Goal: Information Seeking & Learning: Understand process/instructions

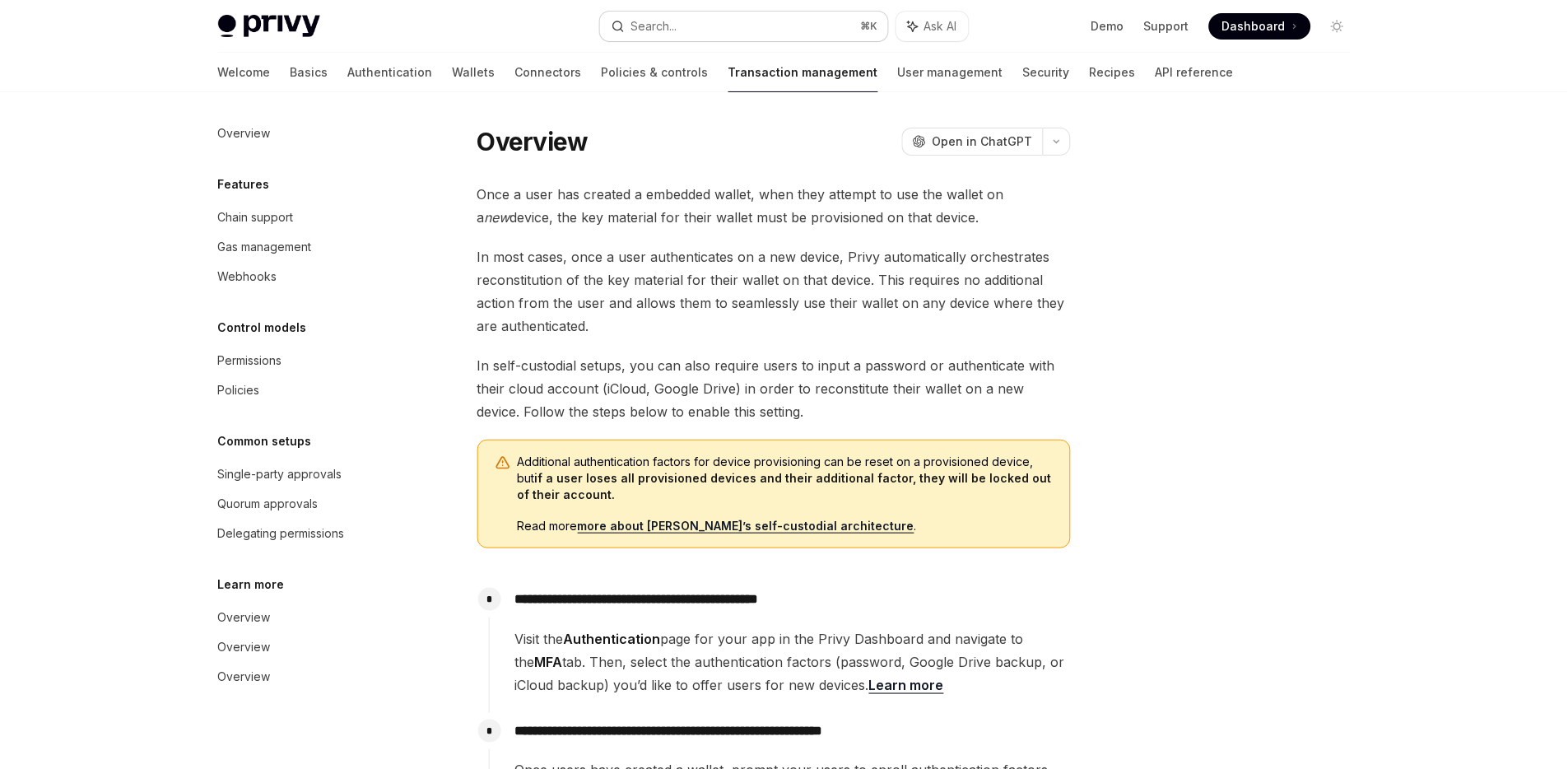
click at [798, 24] on button "Search... ⌘ K" at bounding box center [744, 26] width 288 height 30
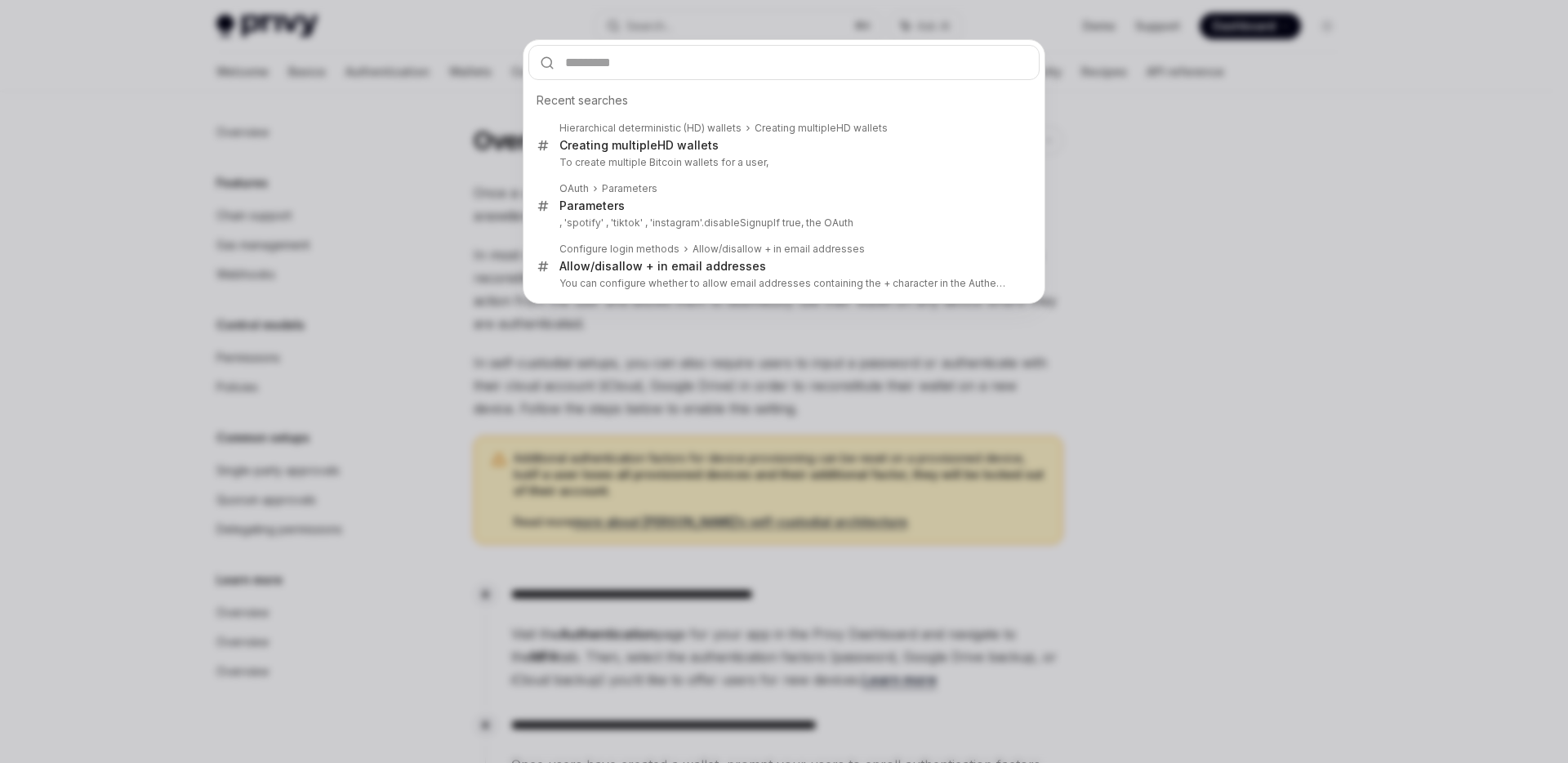
type input "*********"
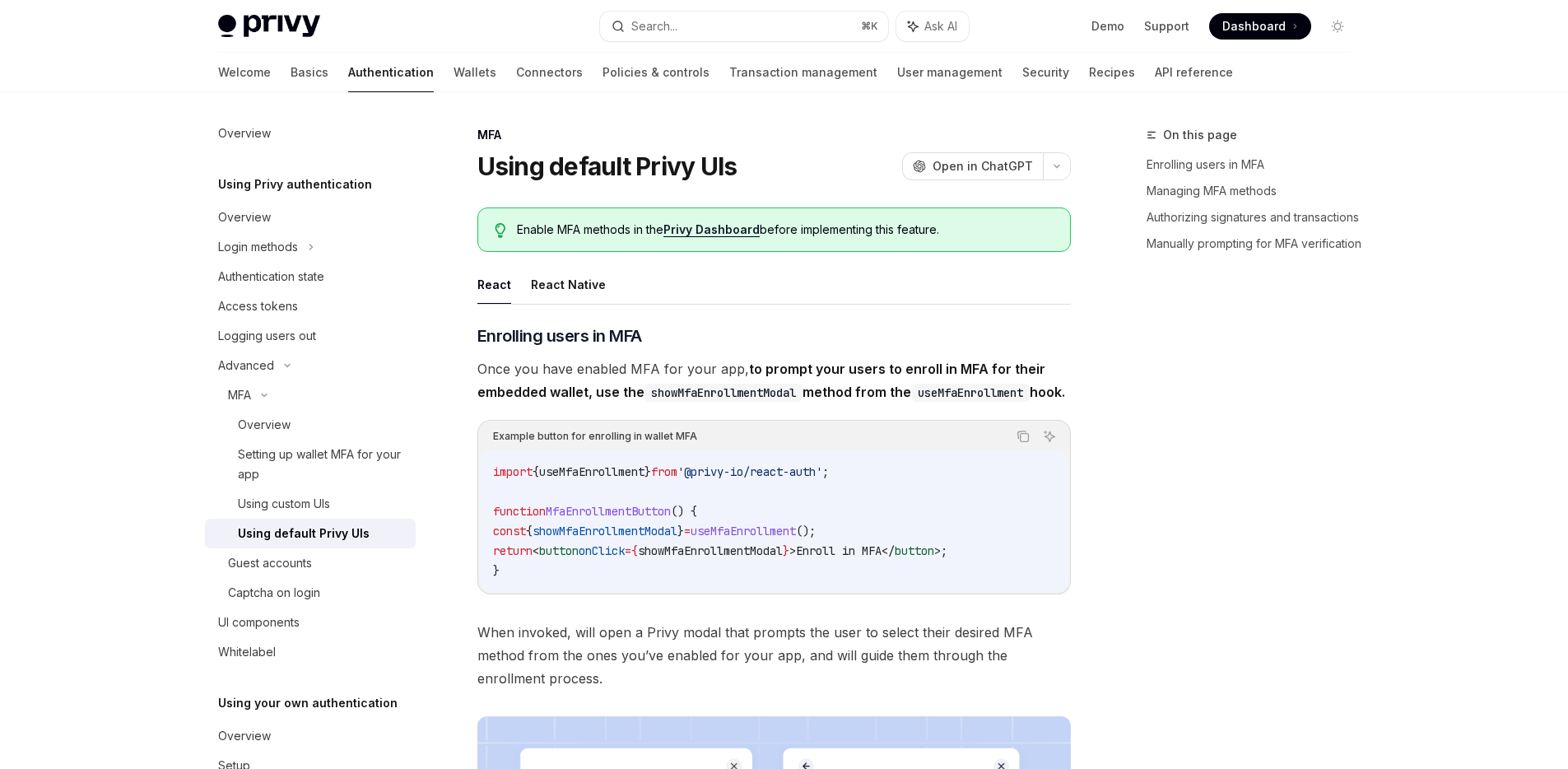
type textarea "*"
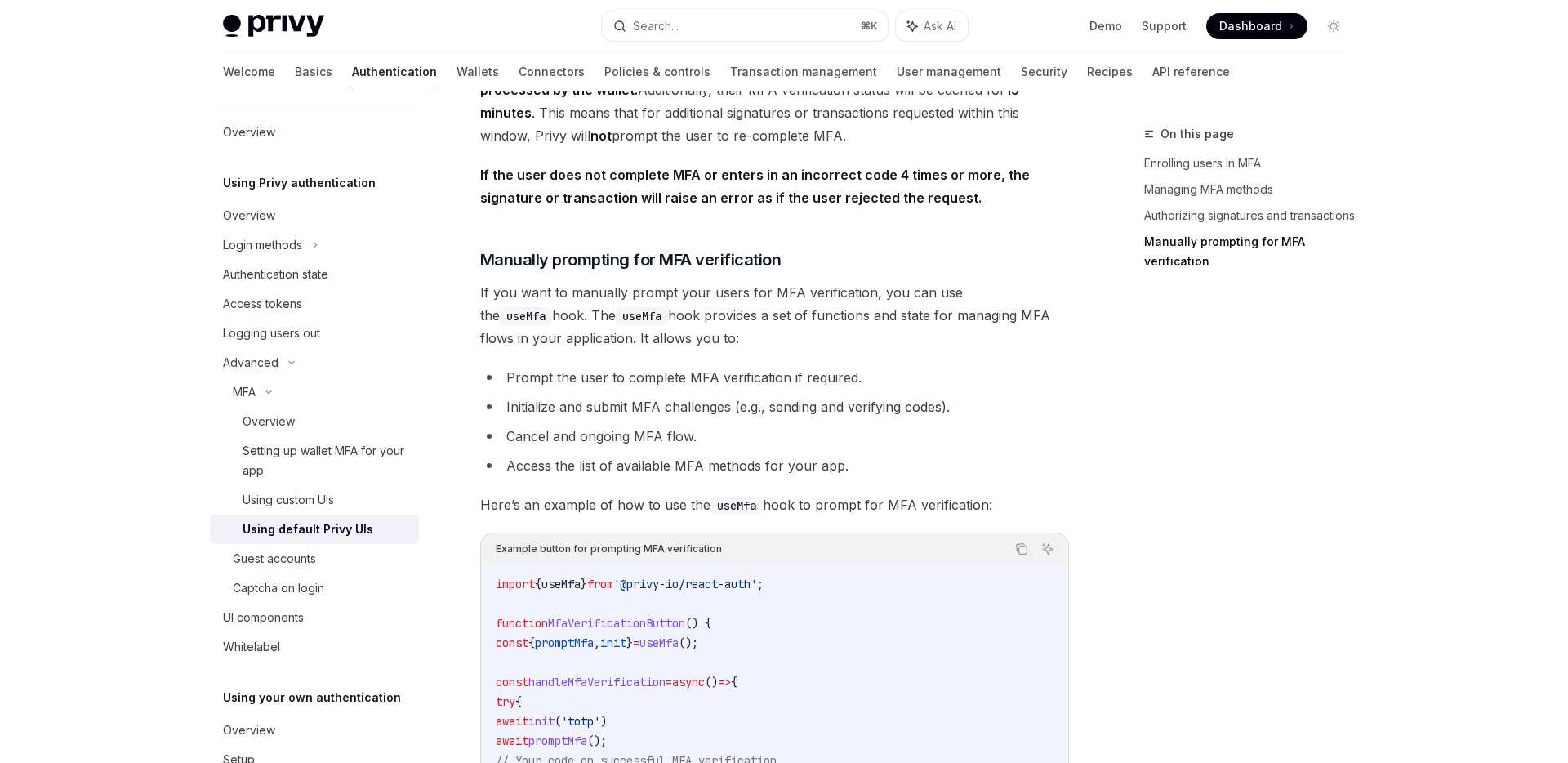
scroll to position [2878, 0]
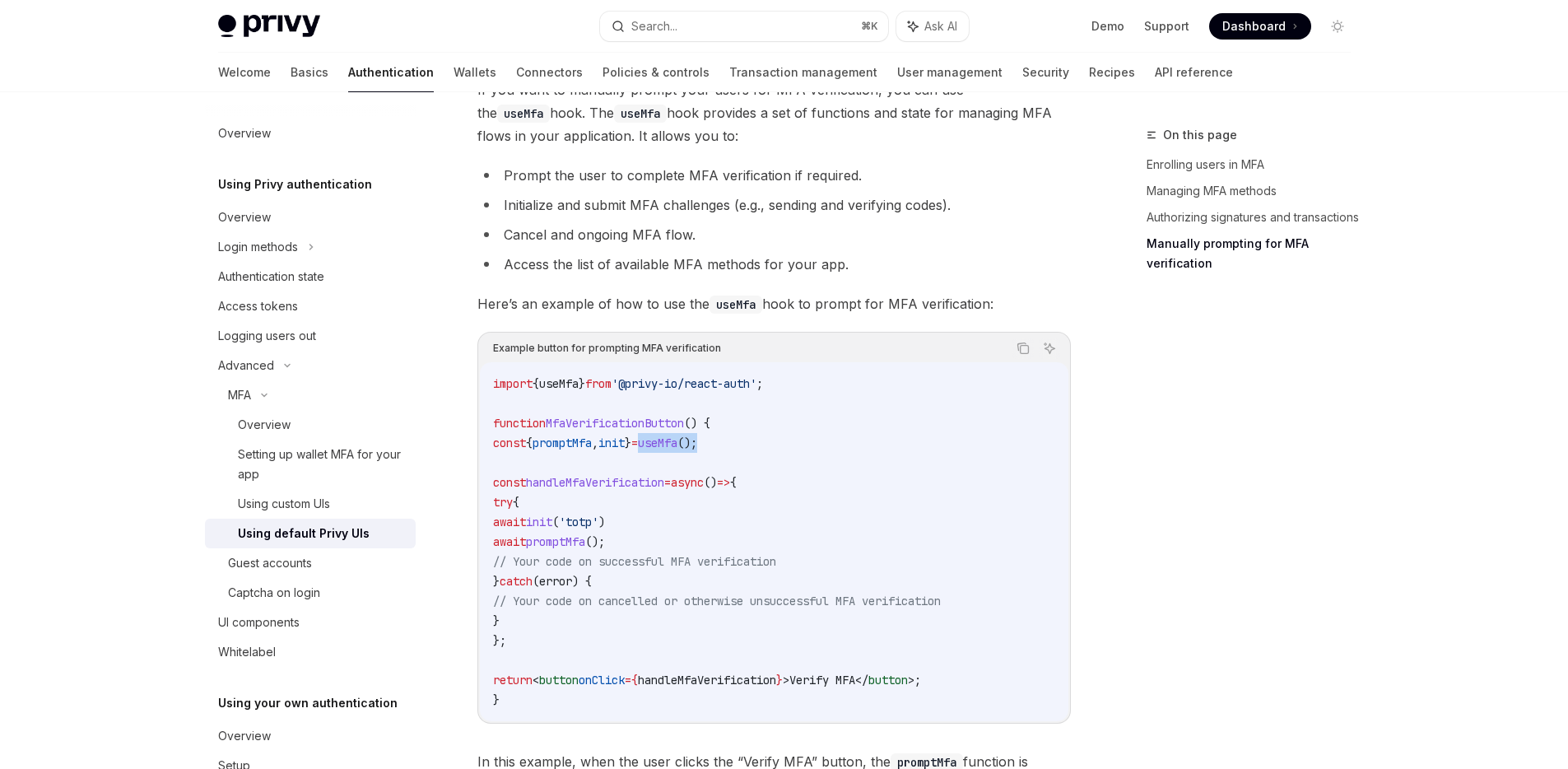
drag, startPoint x: 761, startPoint y: 451, endPoint x: 682, endPoint y: 458, distance: 79.3
click at [682, 458] on code "import { useMfa } from '@privy-io/react-auth' ; function MfaVerificationButton …" at bounding box center [774, 542] width 562 height 336
click at [743, 22] on button "Search... ⌘ K" at bounding box center [744, 26] width 288 height 30
click at [726, 33] on button "Search... ⌘ K" at bounding box center [744, 26] width 288 height 30
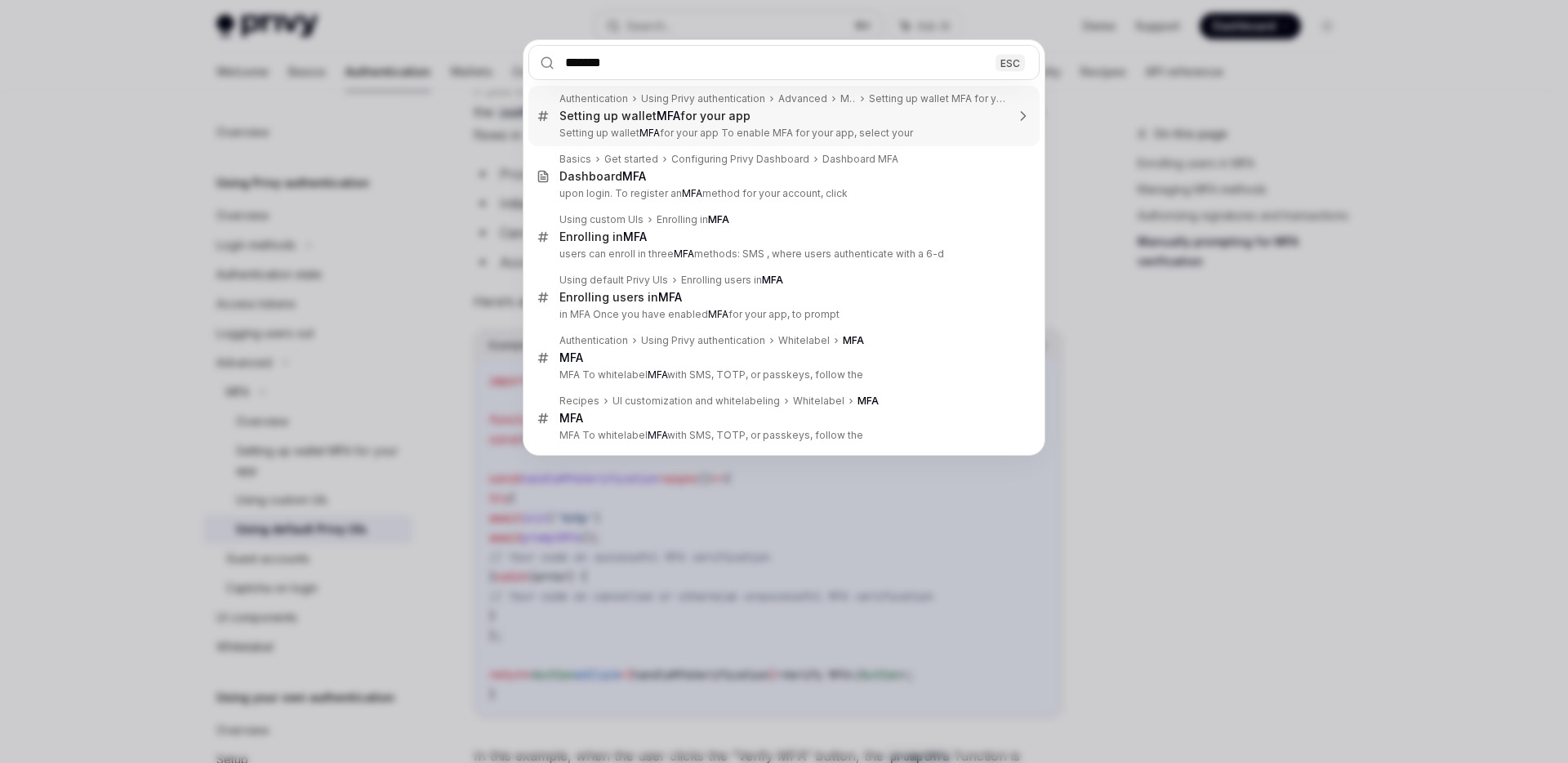
type input "********"
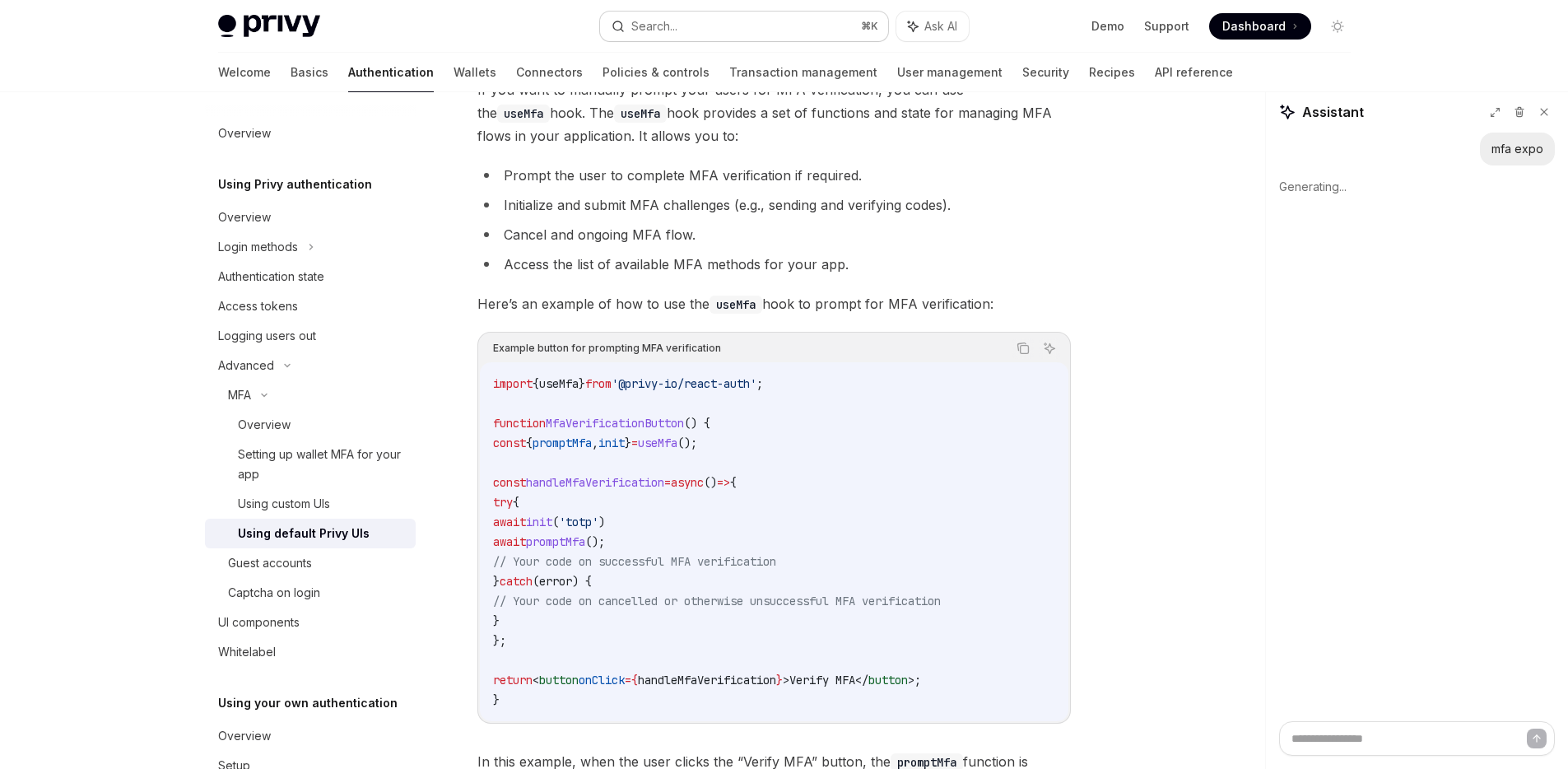
click at [722, 27] on button "Search... ⌘ K" at bounding box center [744, 26] width 288 height 30
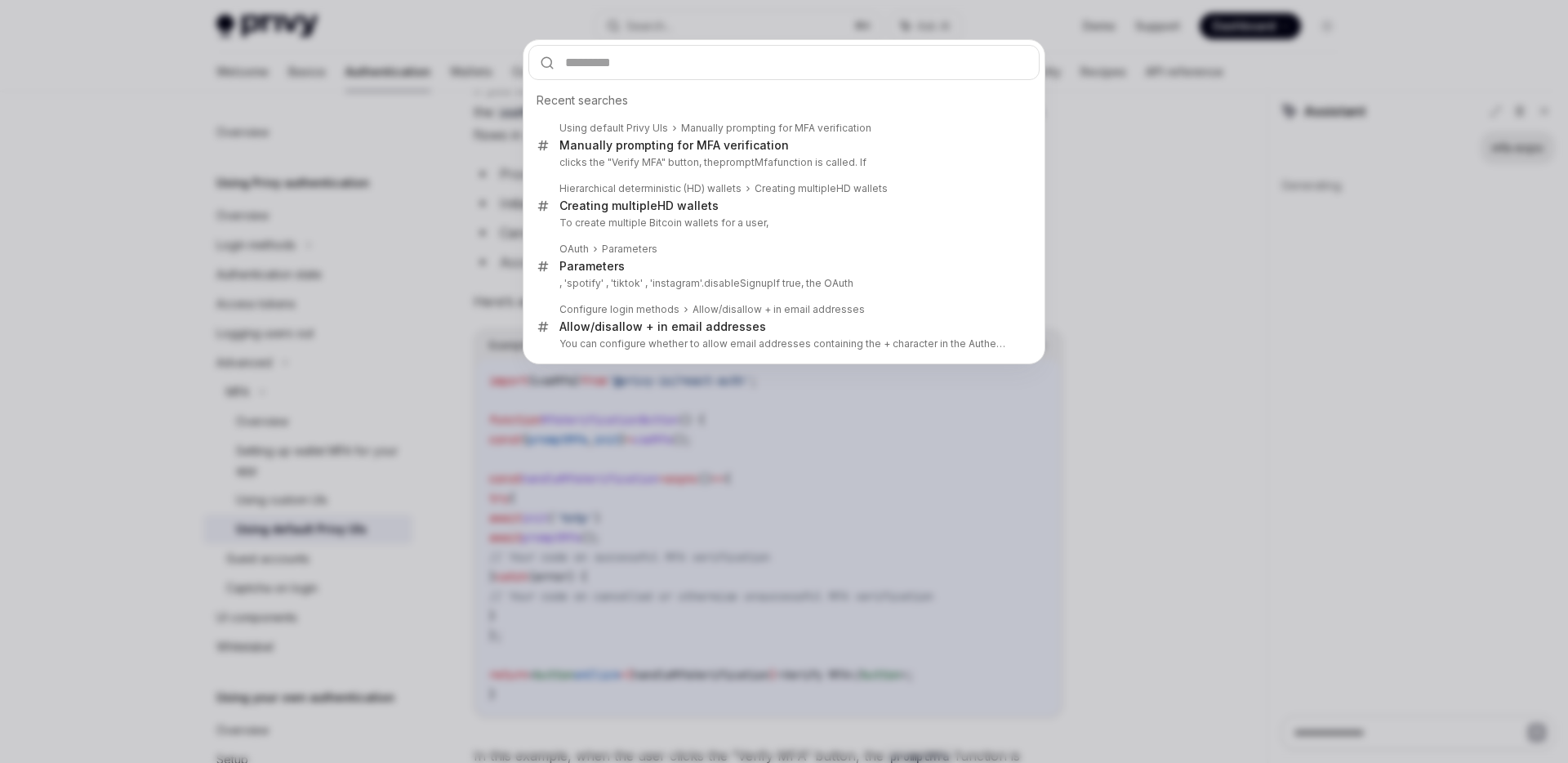
type textarea "*"
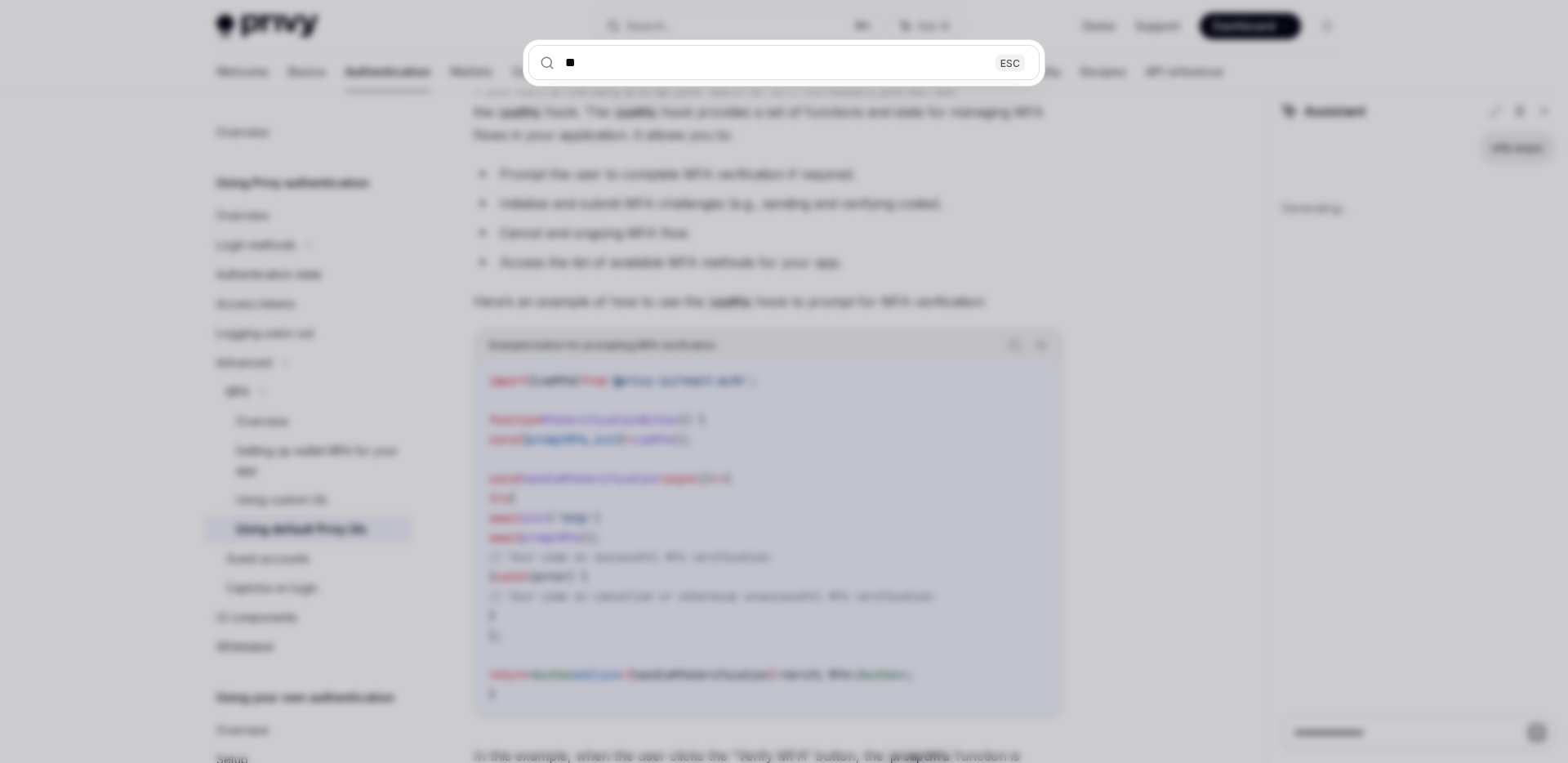
type input "***"
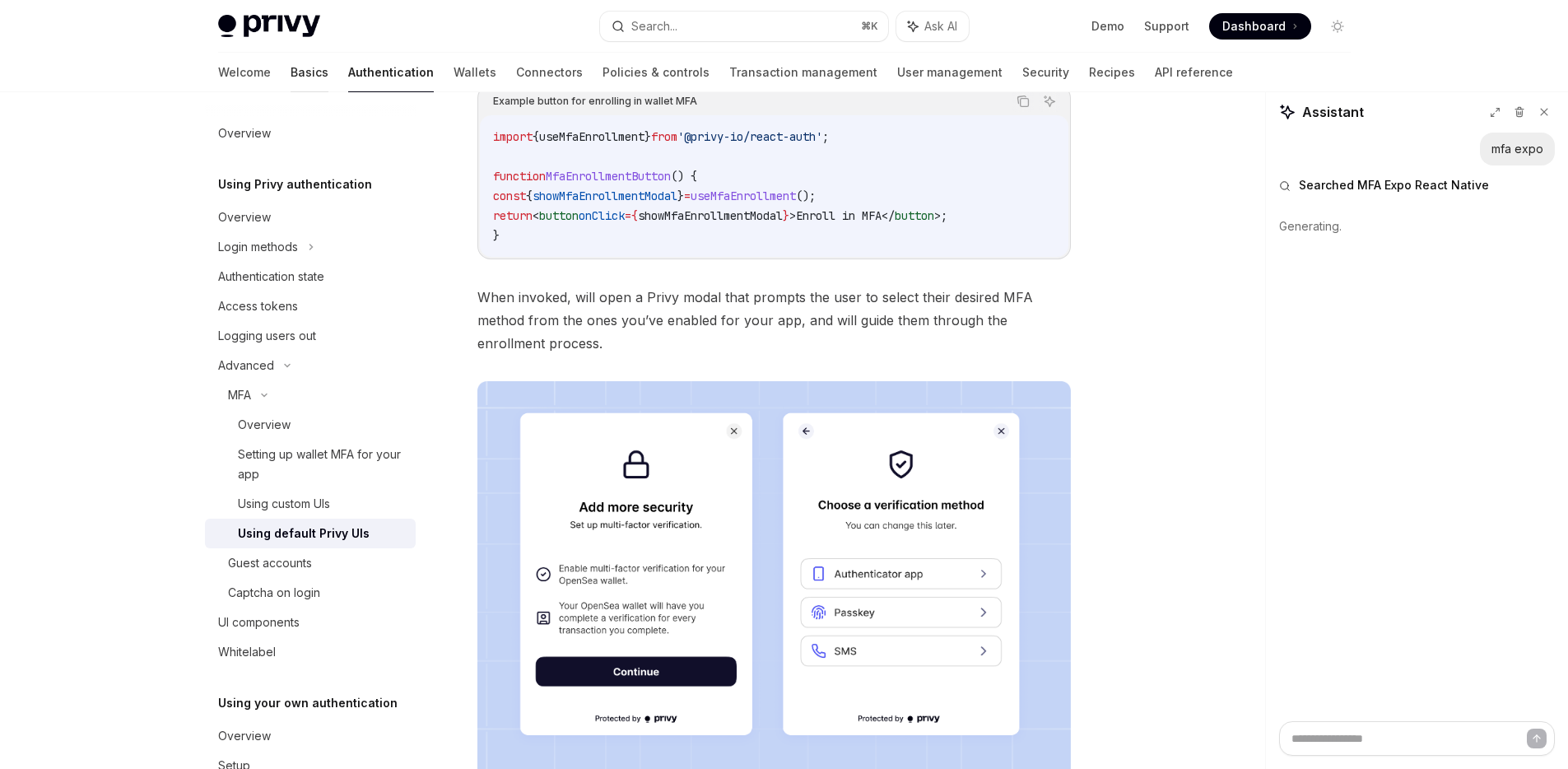
scroll to position [324, 0]
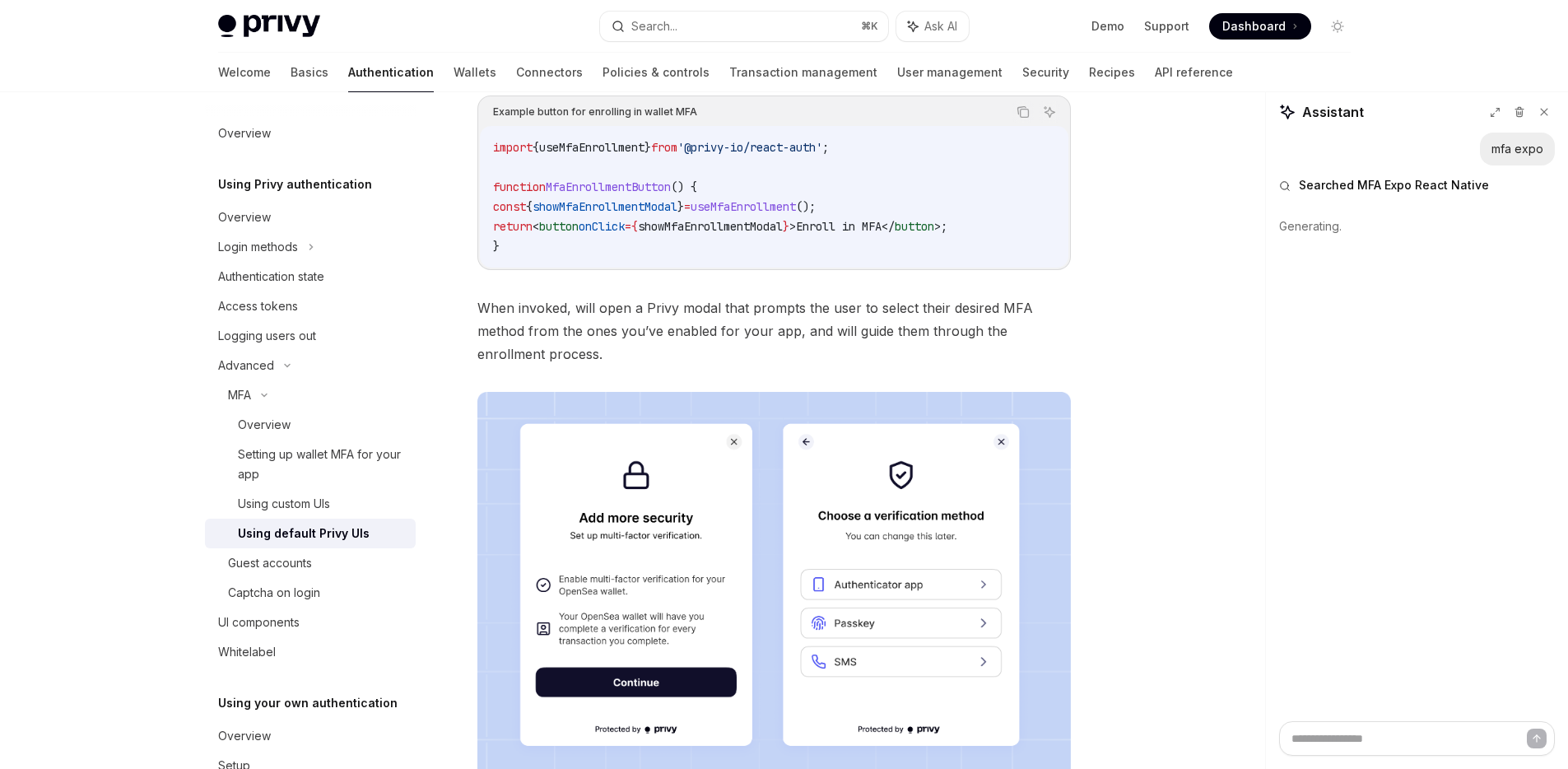
click at [264, 28] on img at bounding box center [269, 25] width 102 height 23
type textarea "*"
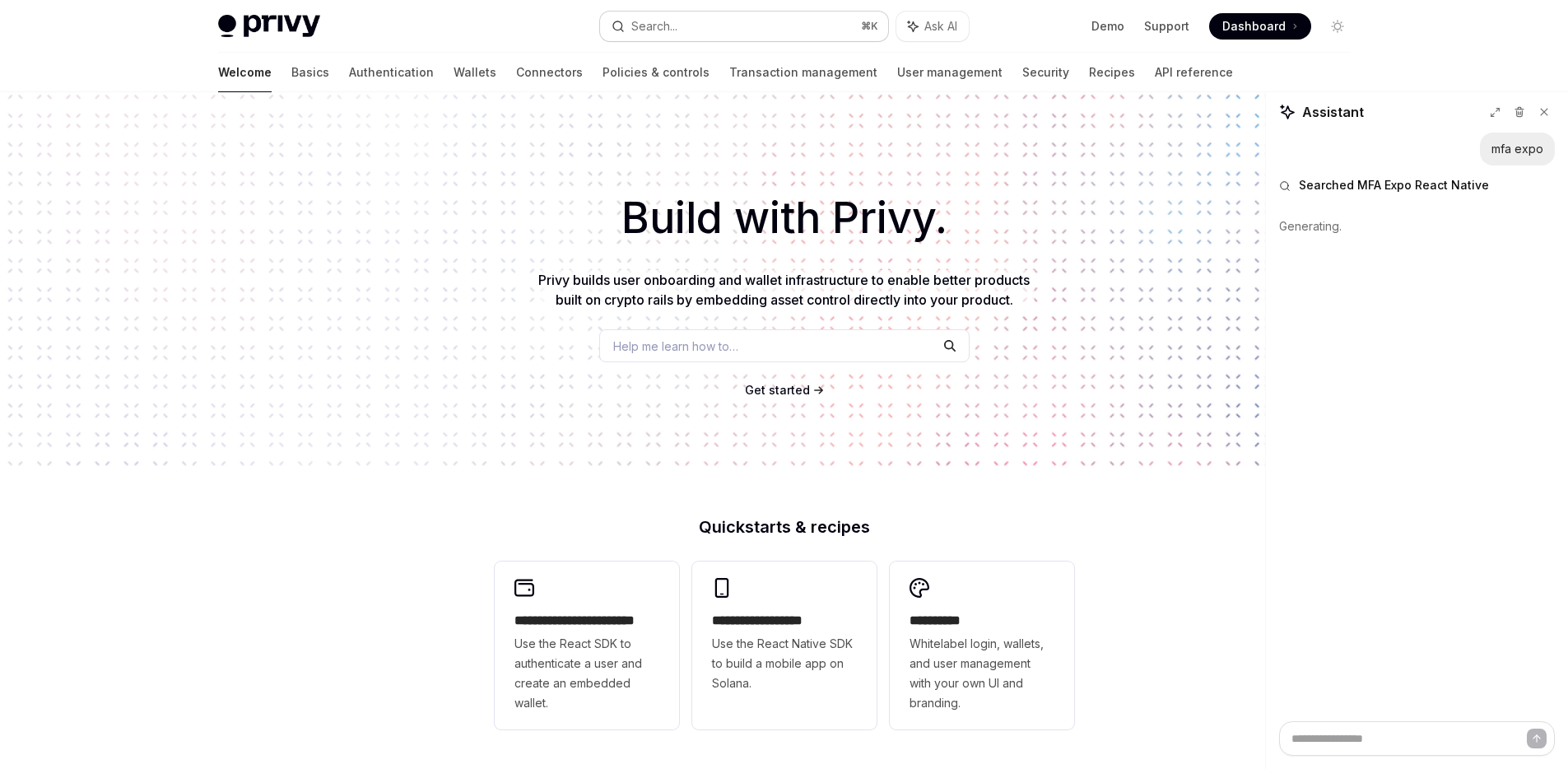
click at [779, 31] on button "Search... ⌘ K" at bounding box center [744, 26] width 288 height 30
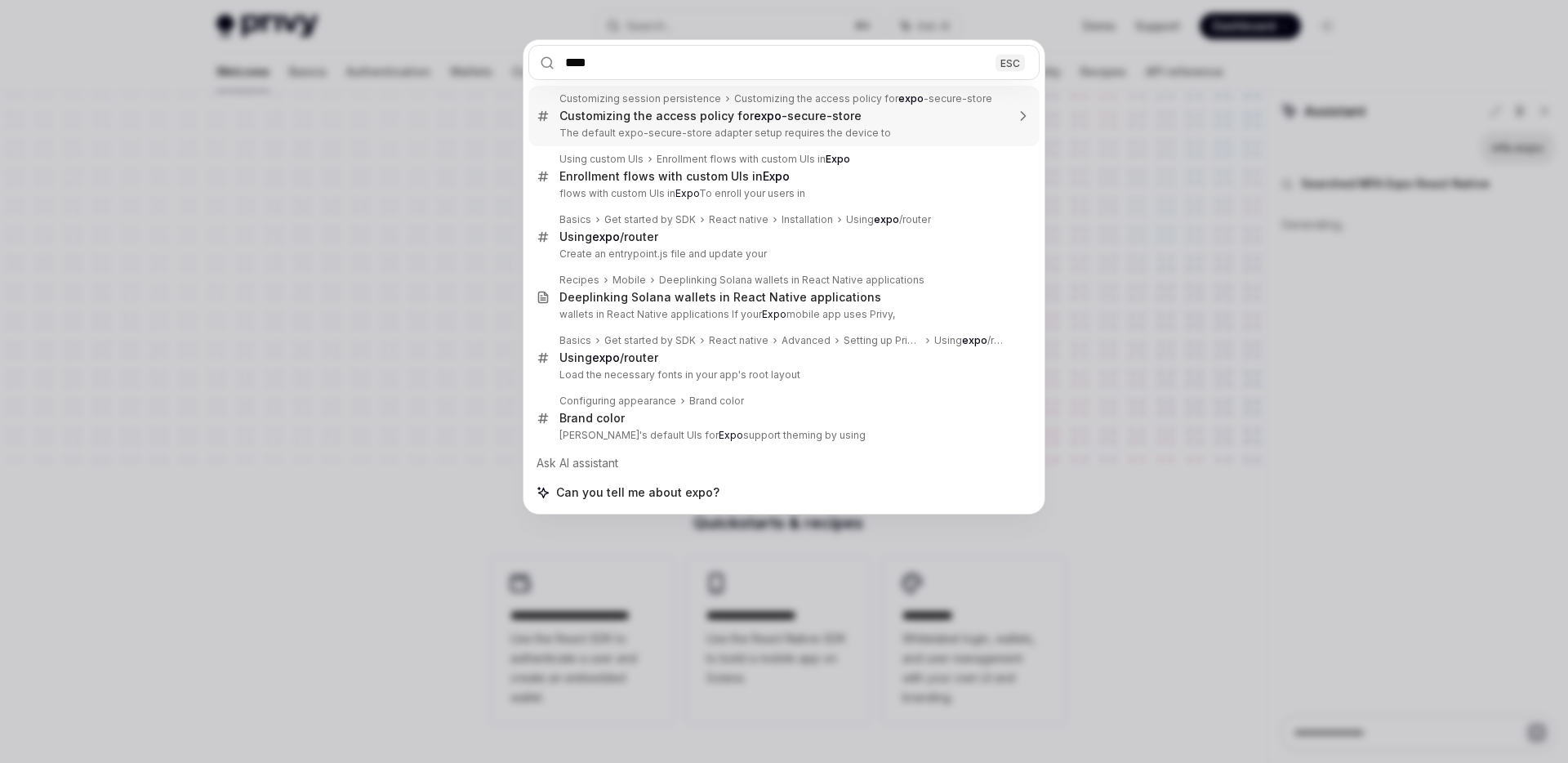
type input "****"
type textarea "*"
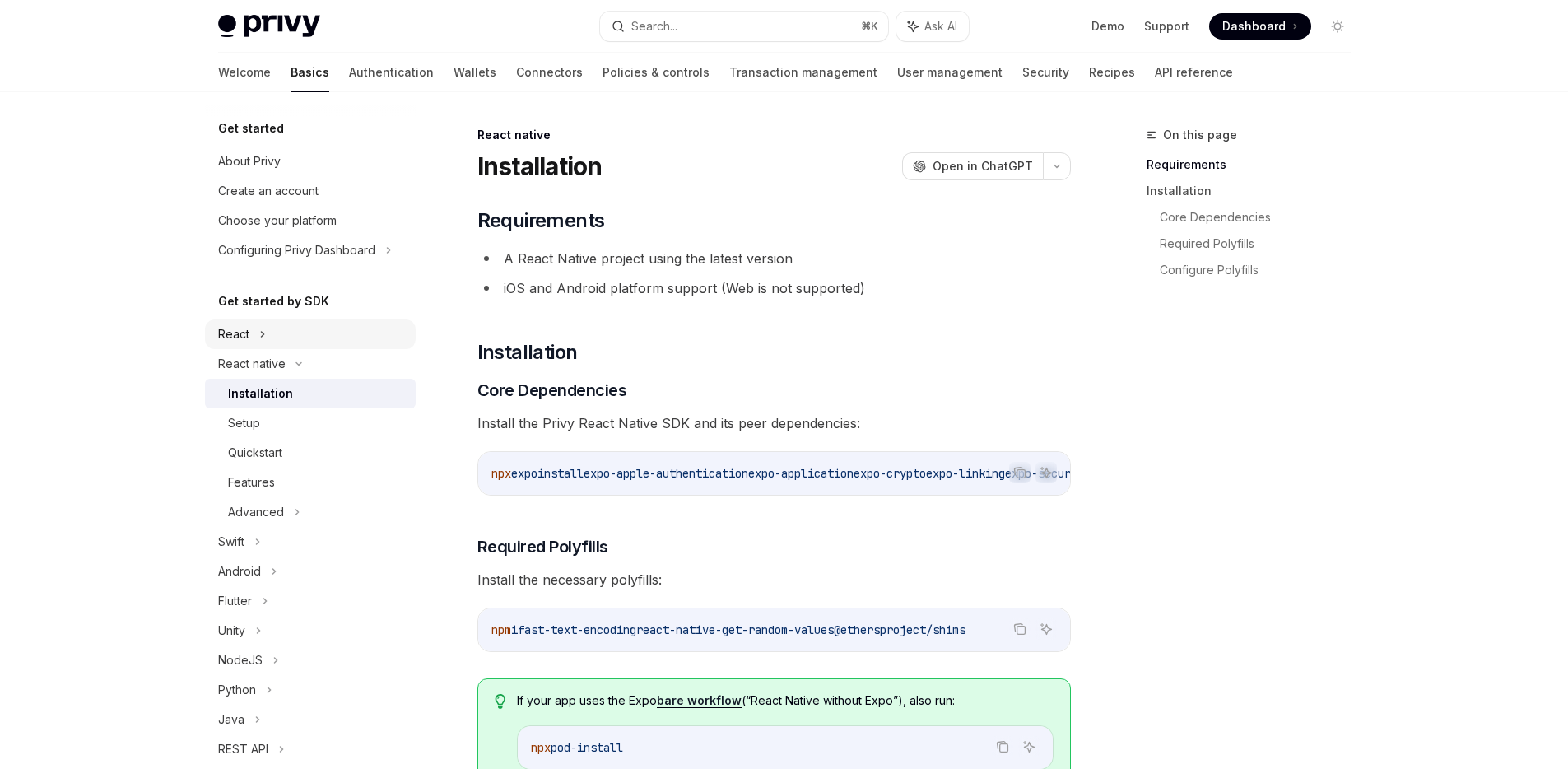
scroll to position [27, 0]
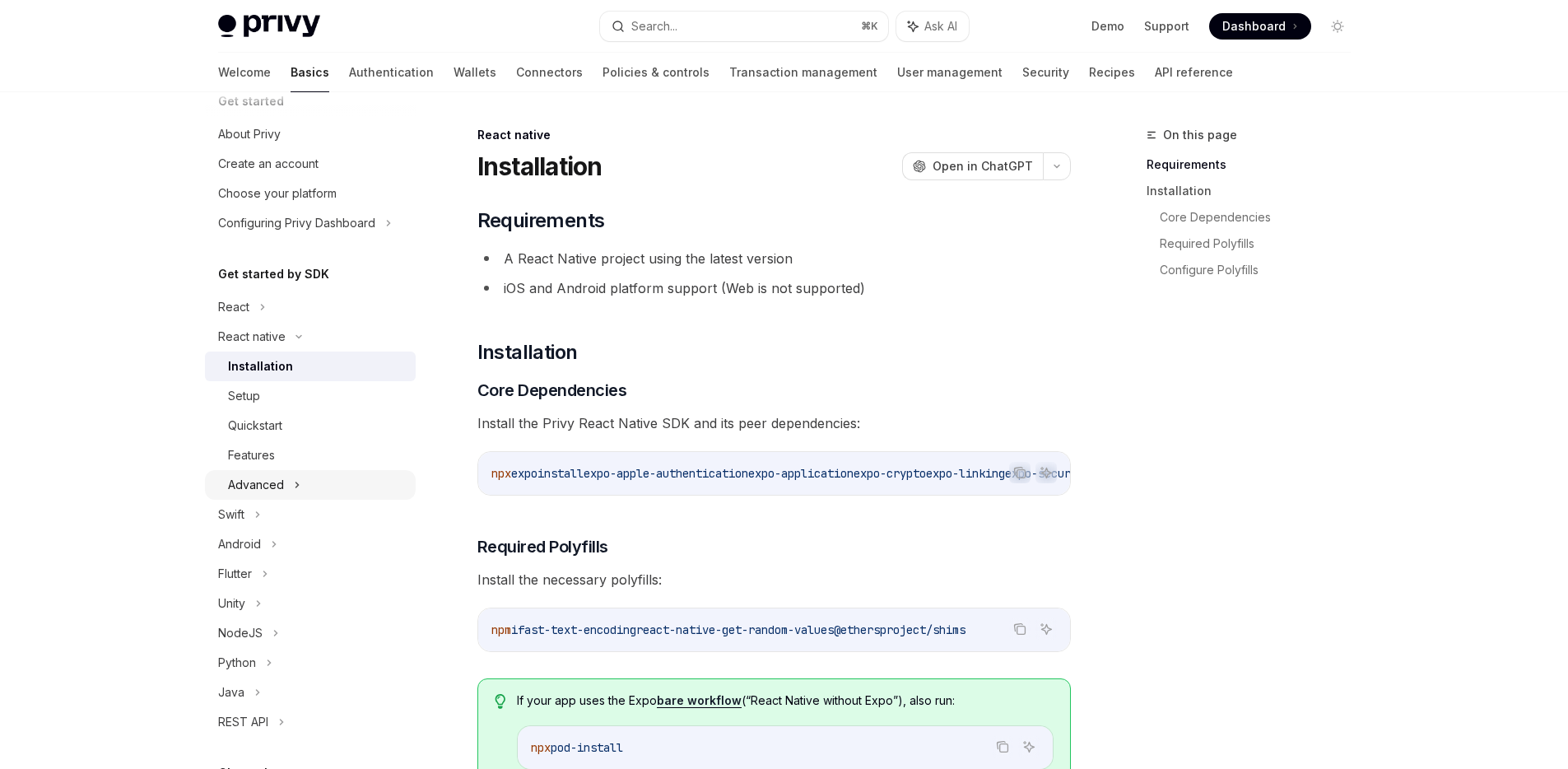
click at [302, 488] on div "Advanced" at bounding box center [311, 485] width 211 height 30
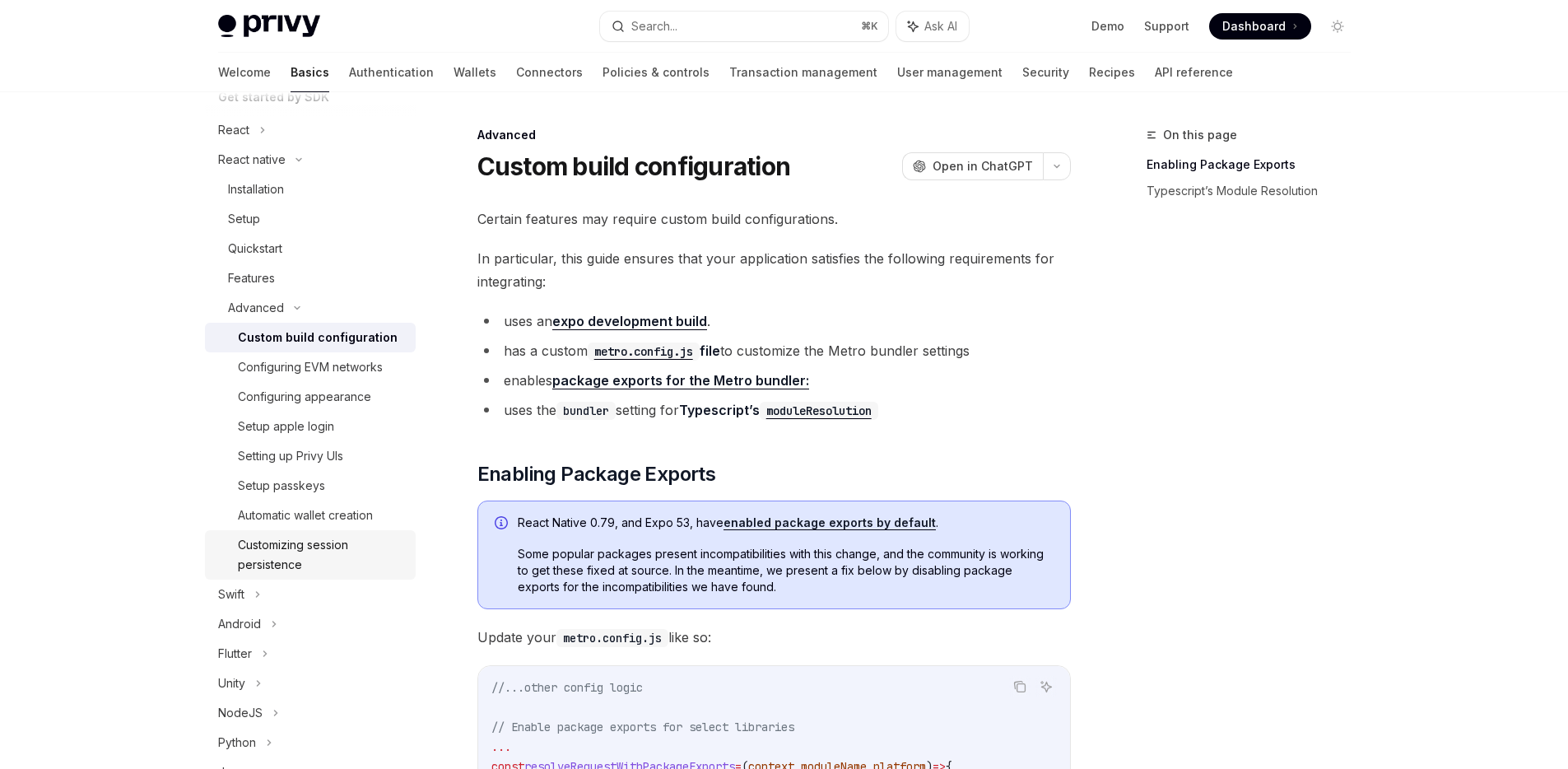
scroll to position [270, 0]
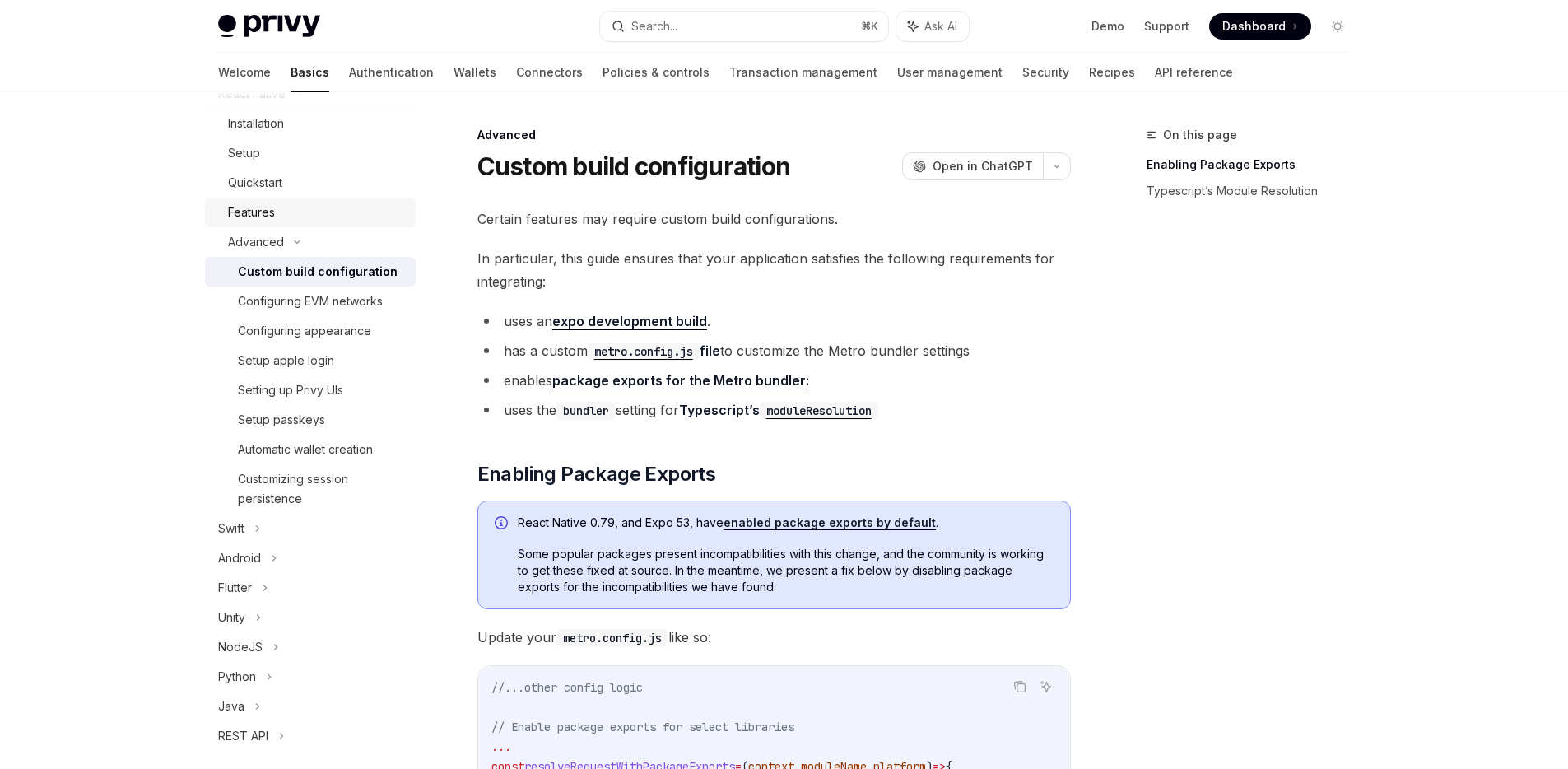
click at [304, 220] on div "Features" at bounding box center [317, 212] width 178 height 20
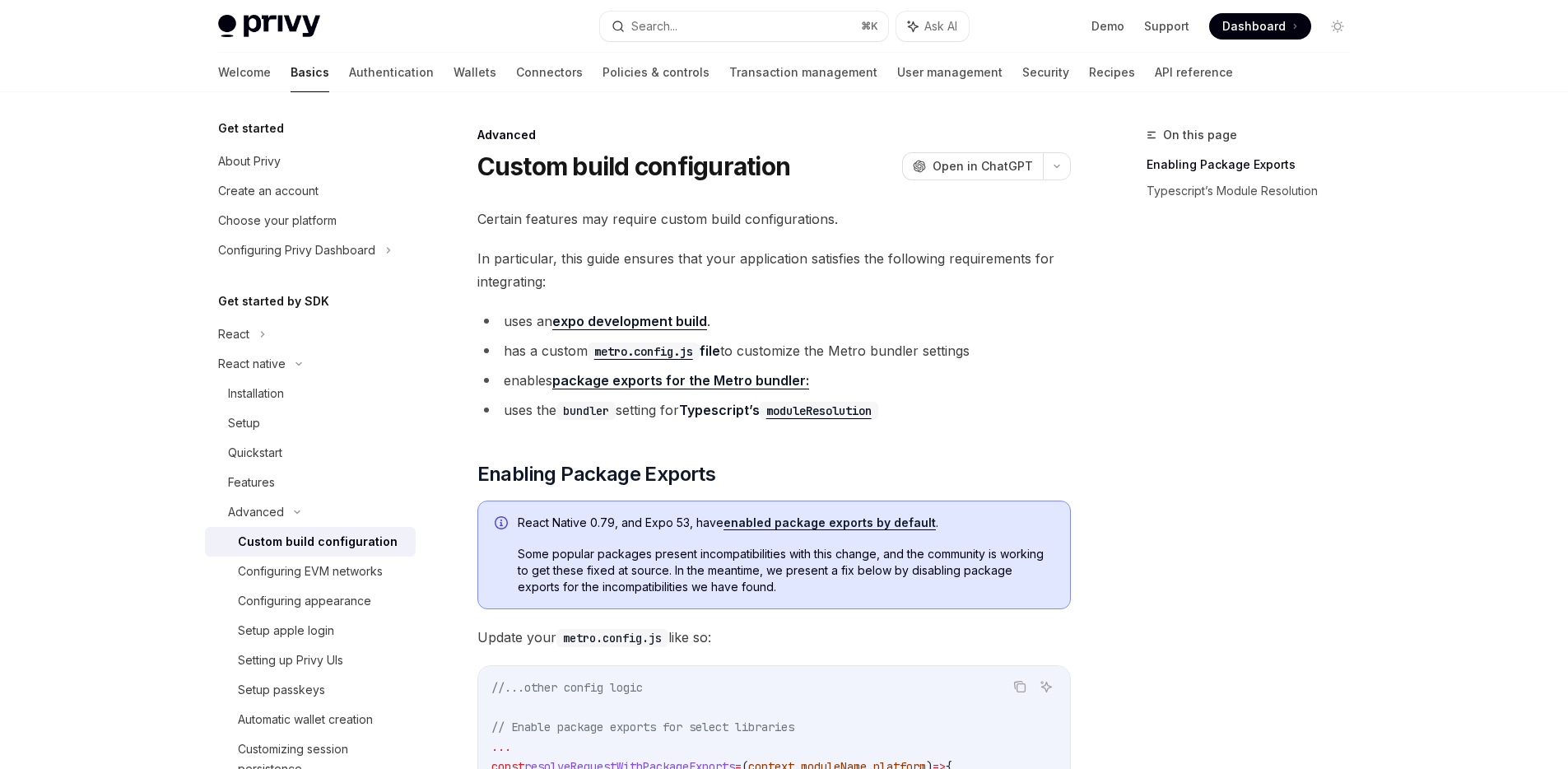
type textarea "*"
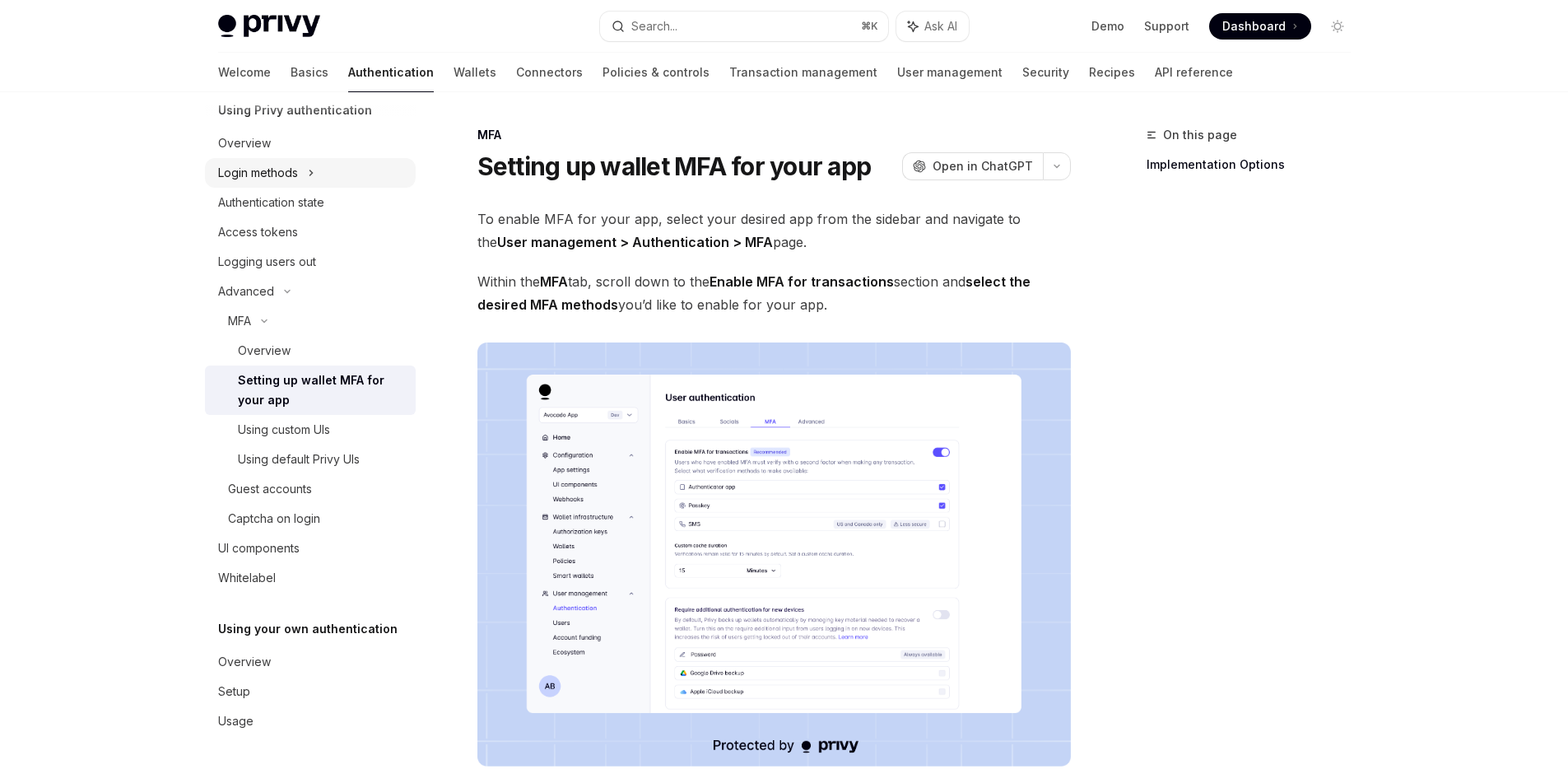
click at [281, 163] on div "Login methods" at bounding box center [258, 173] width 80 height 20
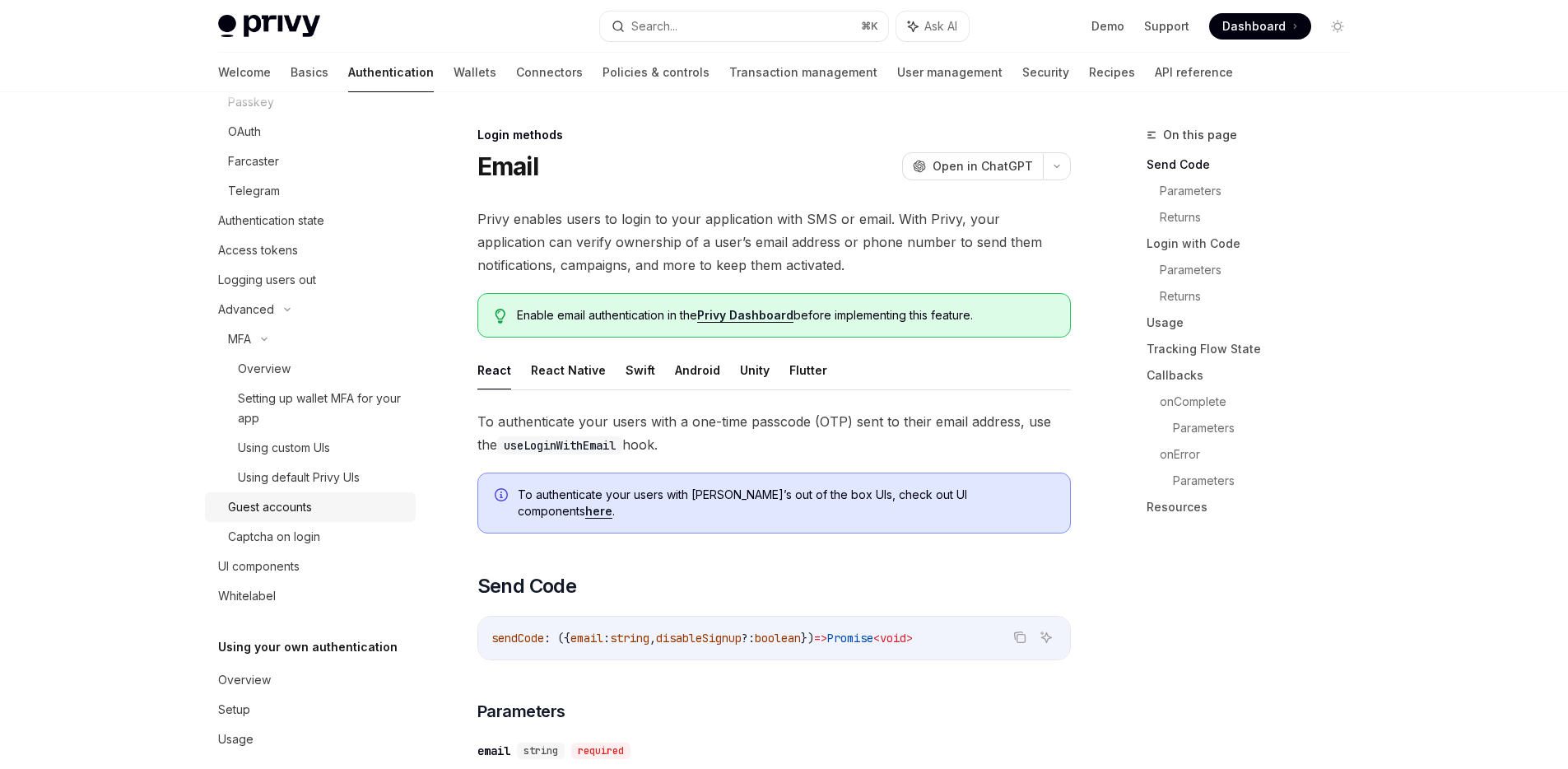
scroll to position [281, 0]
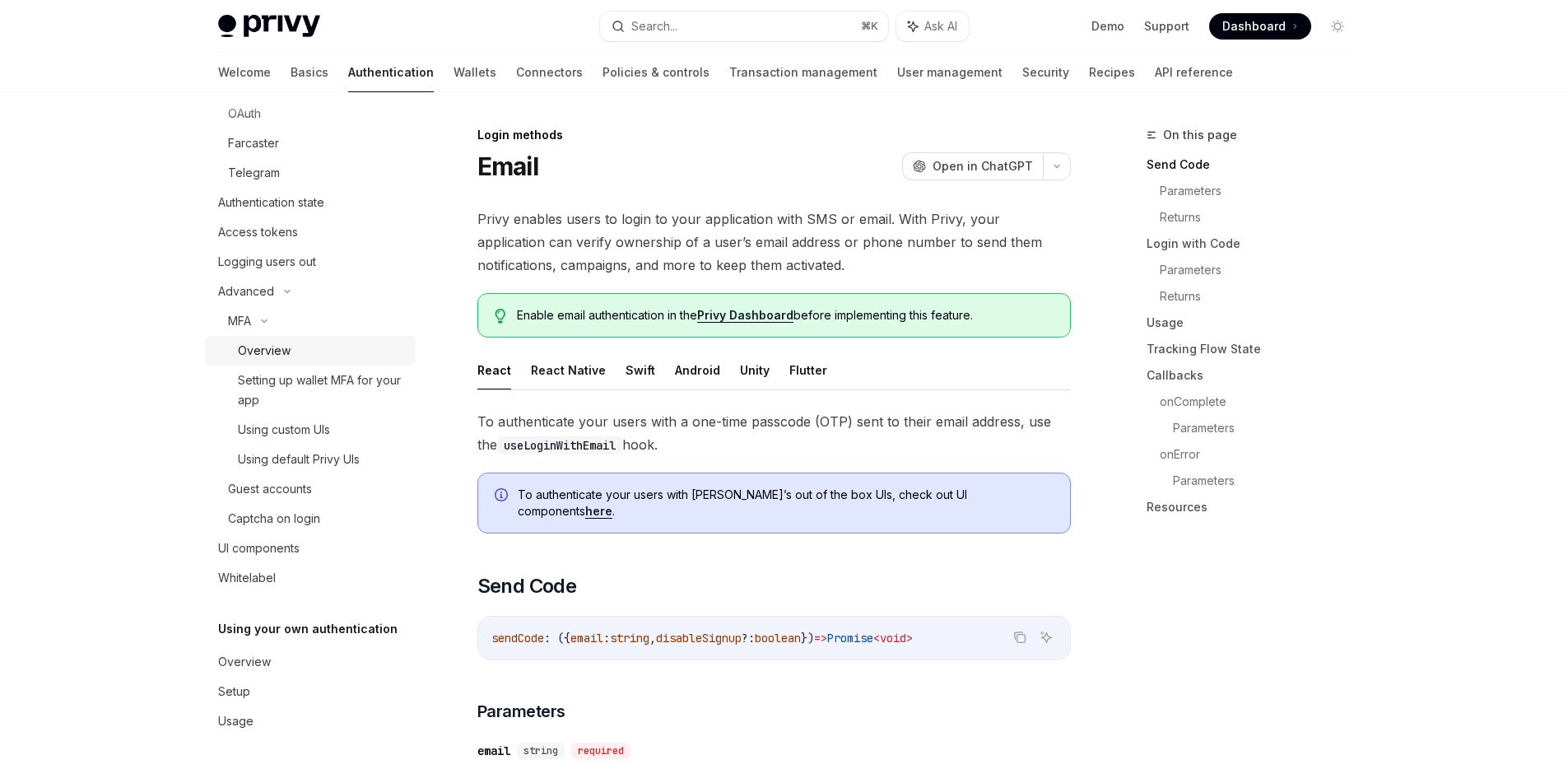
click at [260, 343] on div "Overview" at bounding box center [264, 350] width 53 height 20
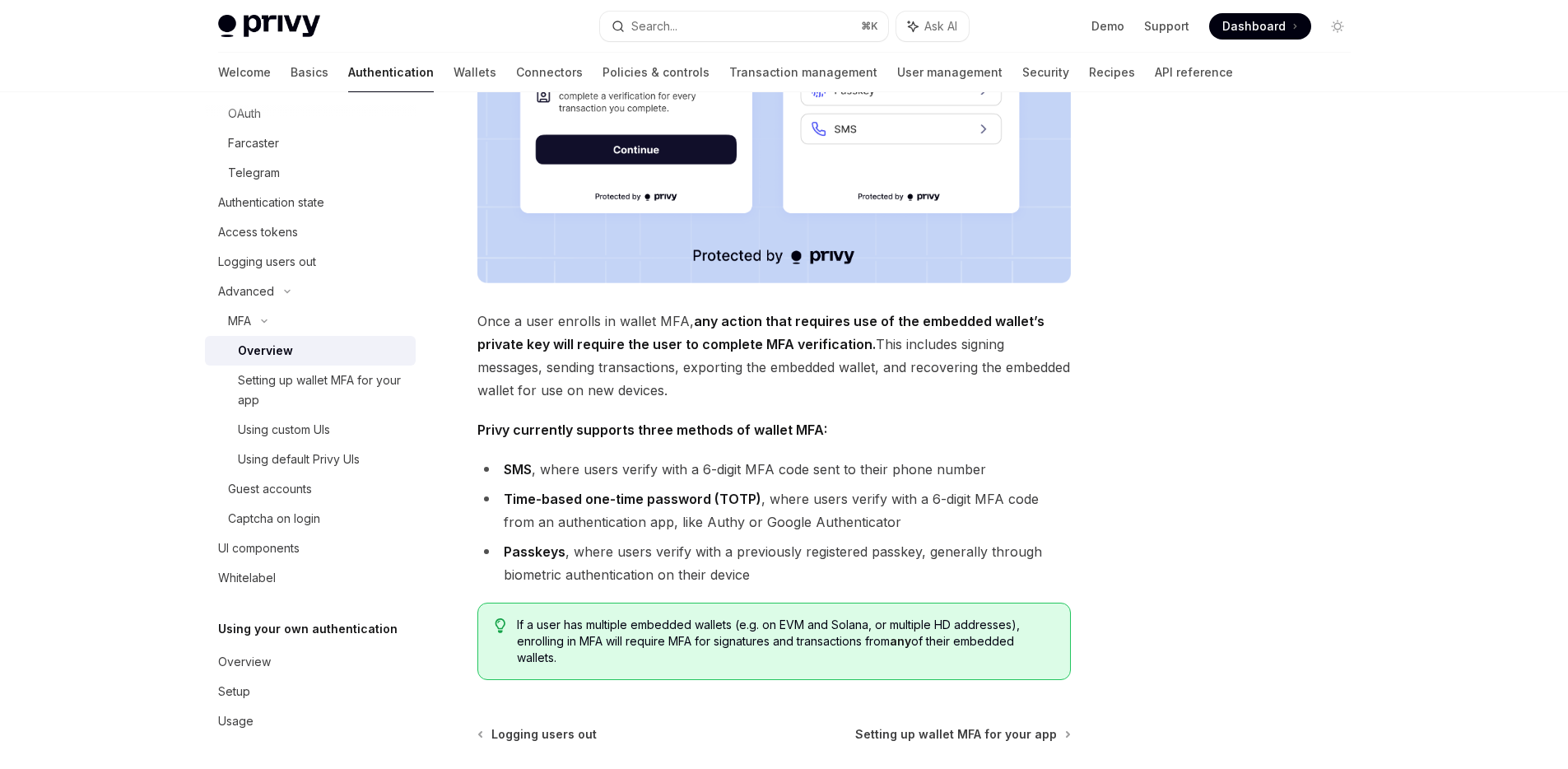
scroll to position [599, 0]
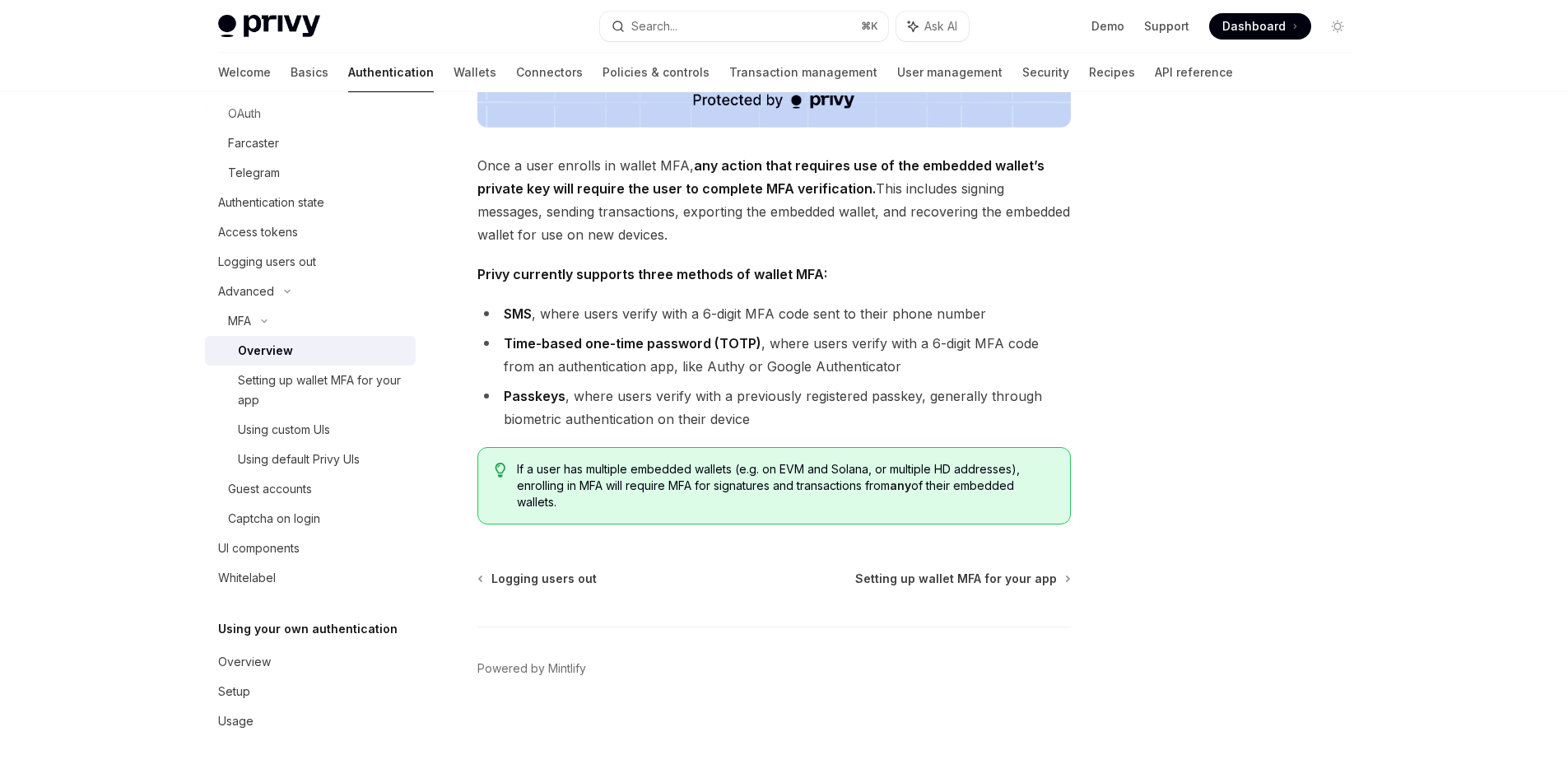
type textarea "*"
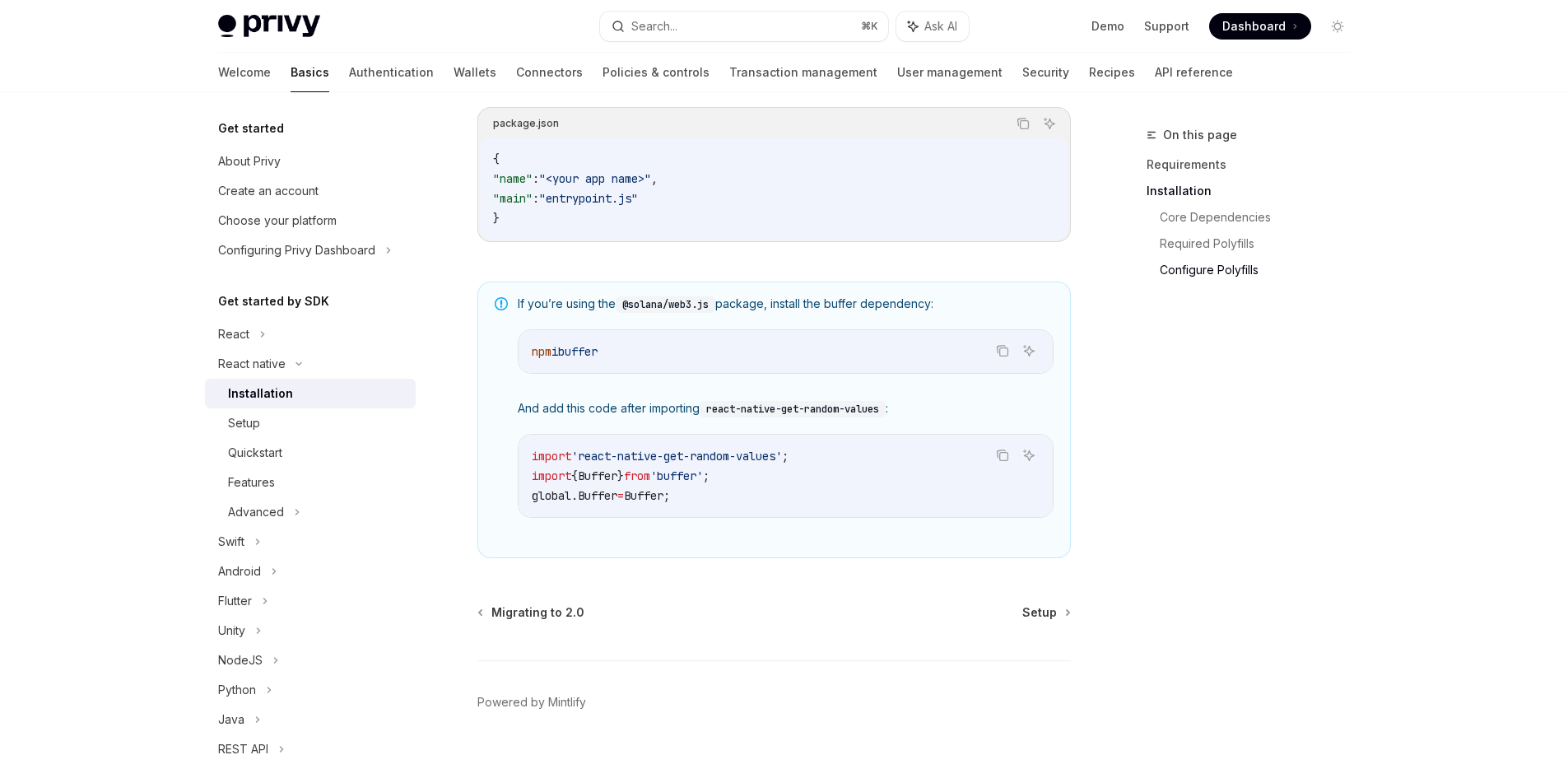
scroll to position [1115, 0]
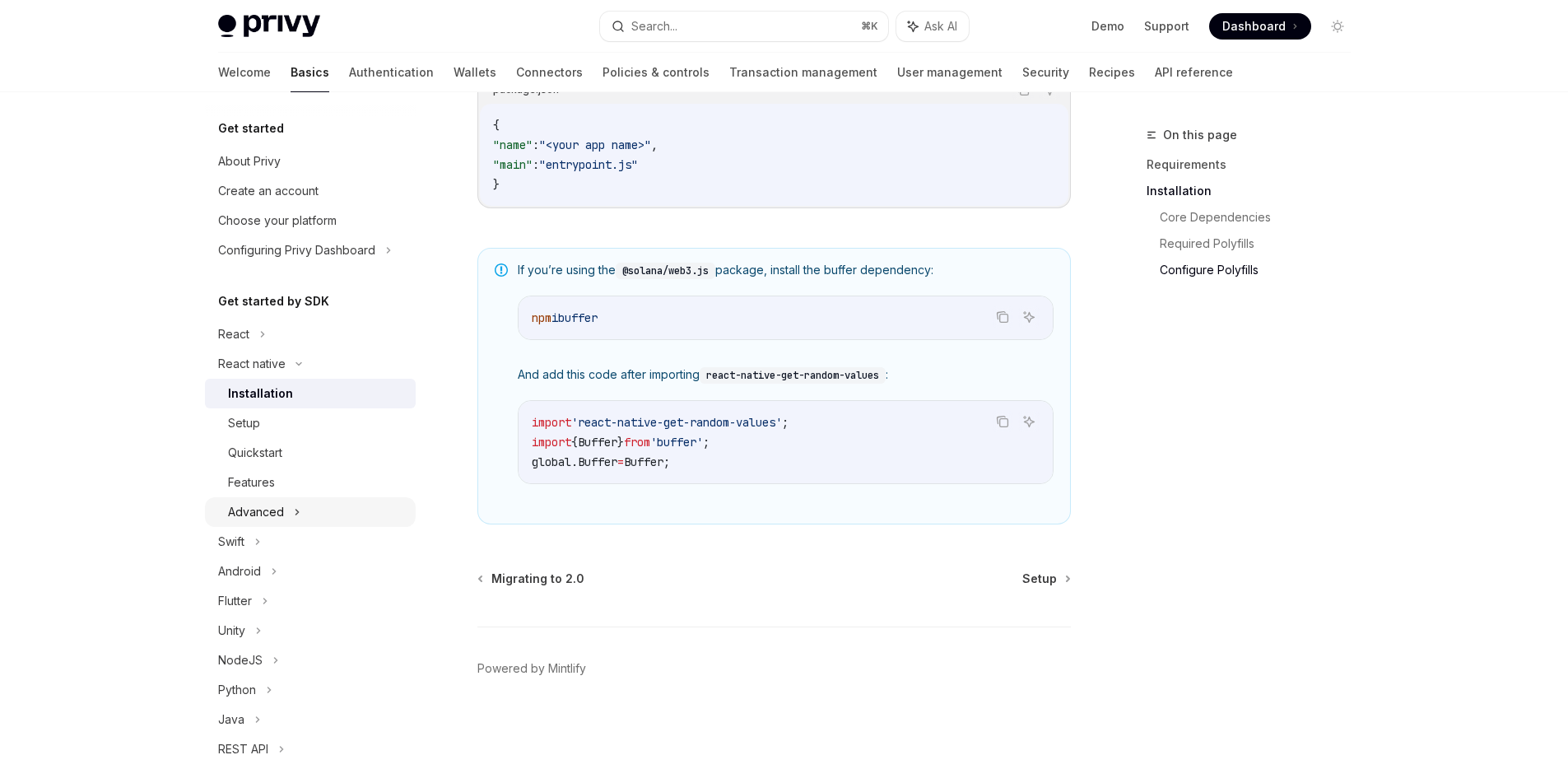
click at [281, 505] on div "Advanced" at bounding box center [256, 512] width 56 height 20
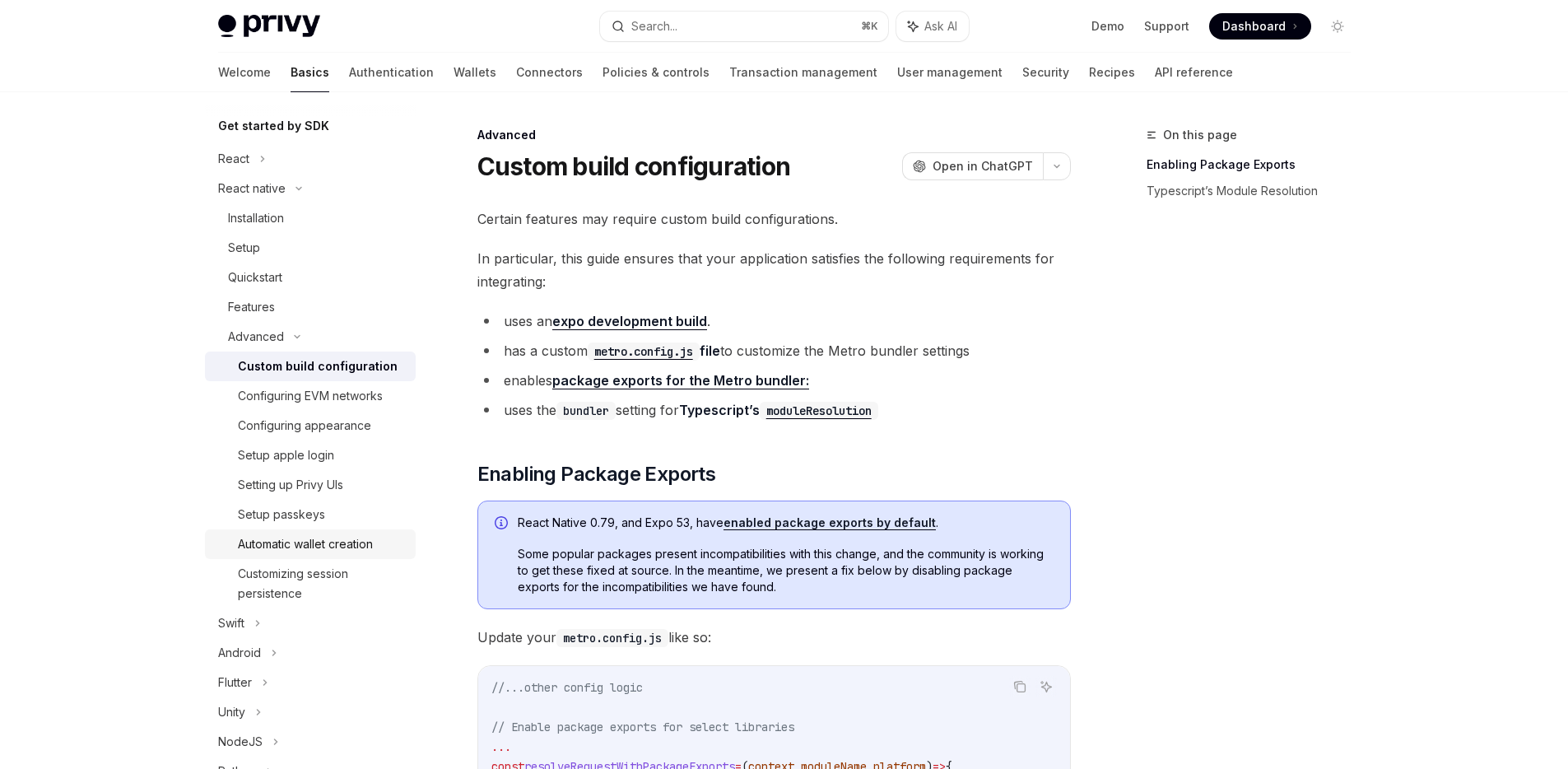
scroll to position [220, 0]
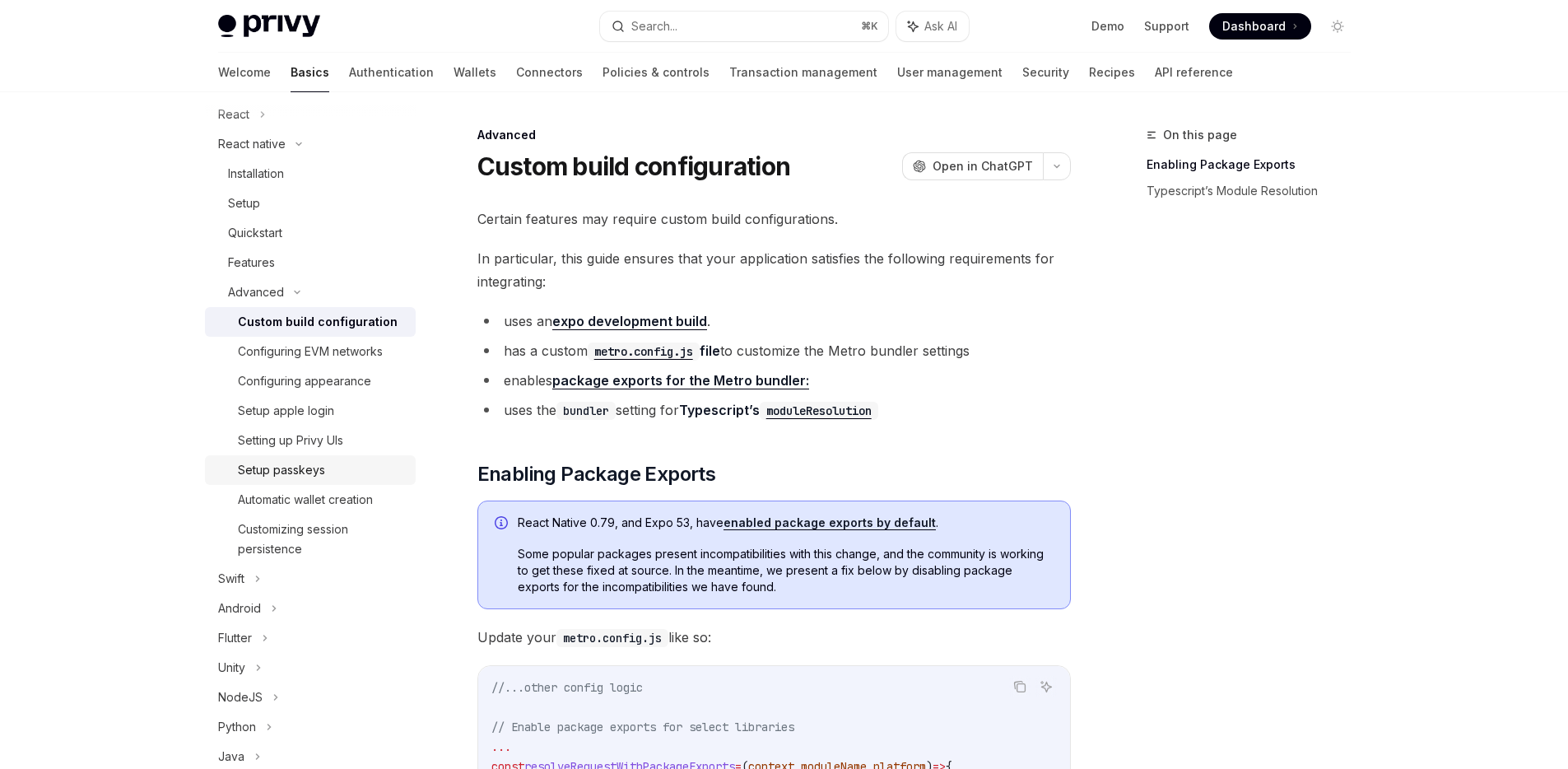
click at [327, 475] on div "Setup passkeys" at bounding box center [321, 470] width 168 height 20
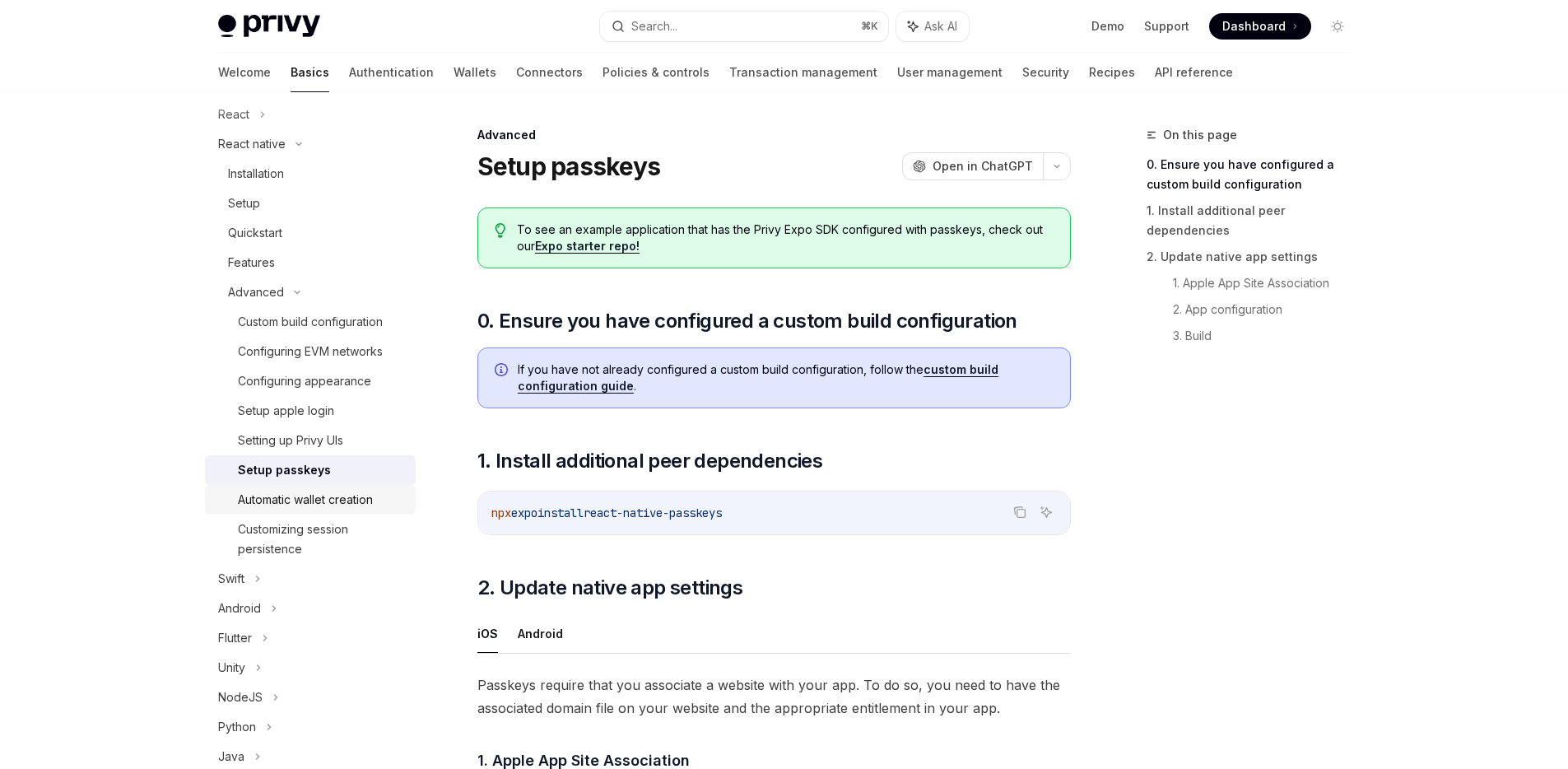
click at [339, 499] on div "Automatic wallet creation" at bounding box center [305, 499] width 135 height 20
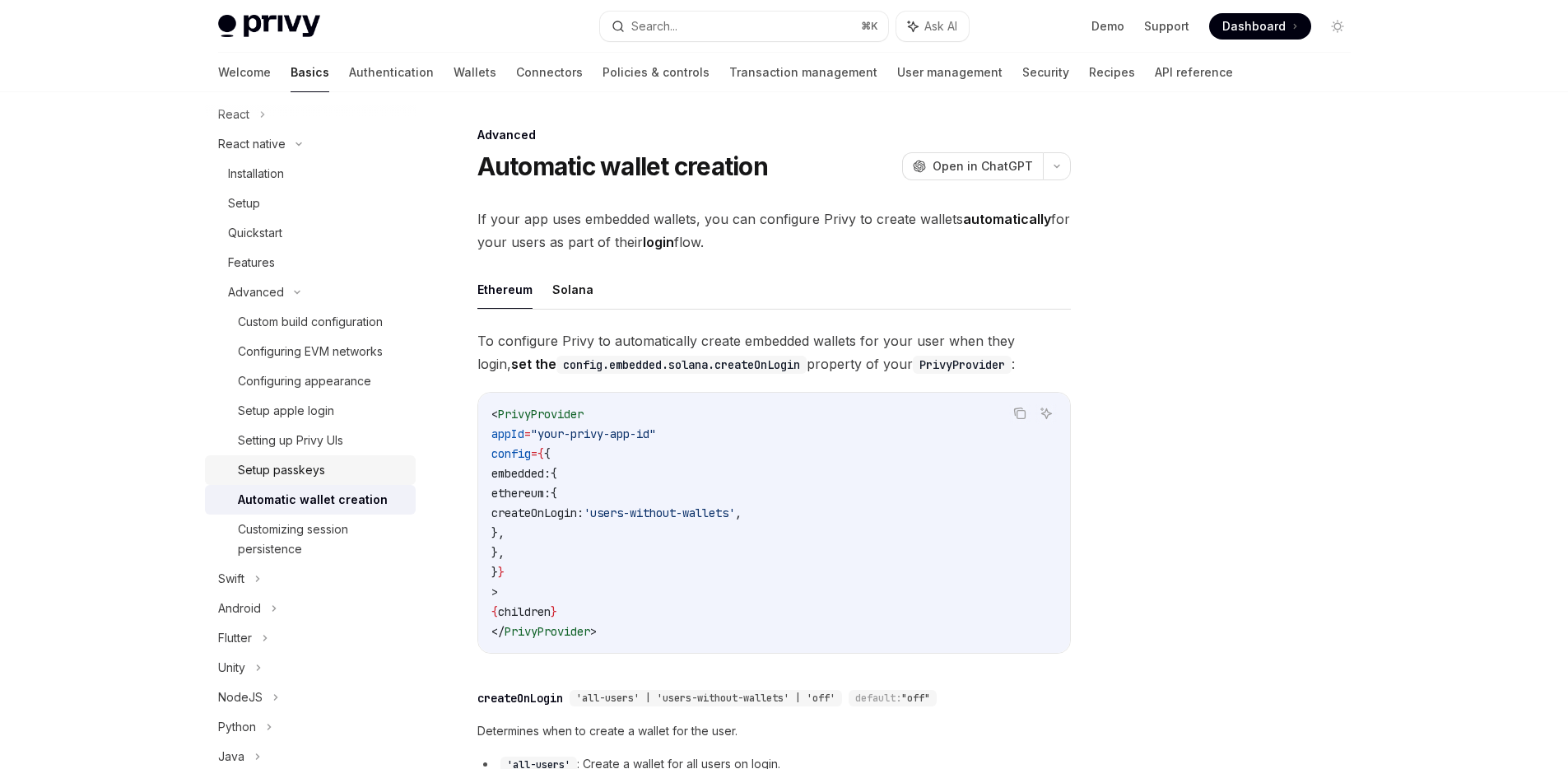
click at [325, 470] on div "Setup passkeys" at bounding box center [321, 470] width 168 height 20
type textarea "*"
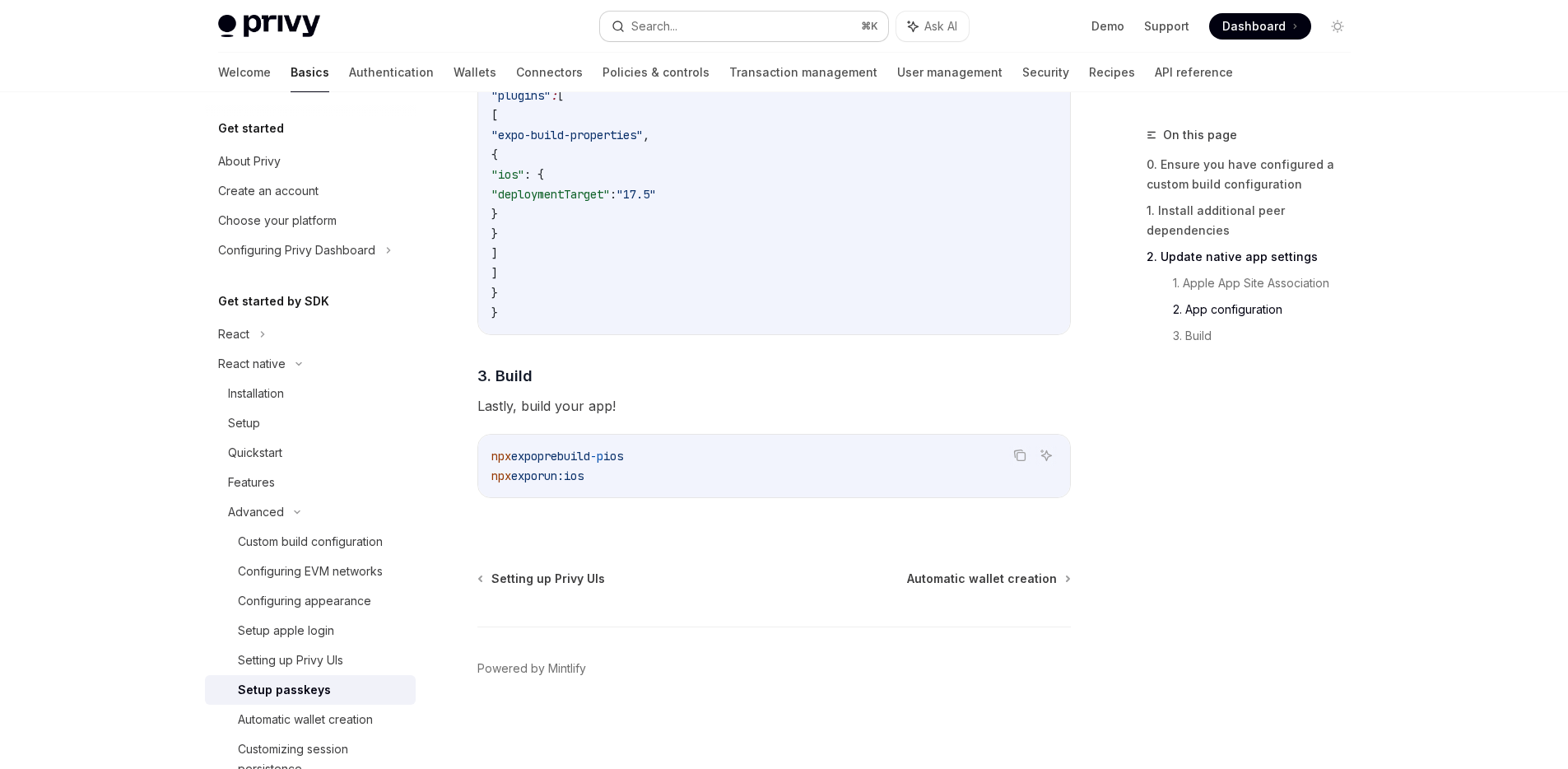
click at [779, 26] on button "Search... ⌘ K" at bounding box center [744, 26] width 288 height 30
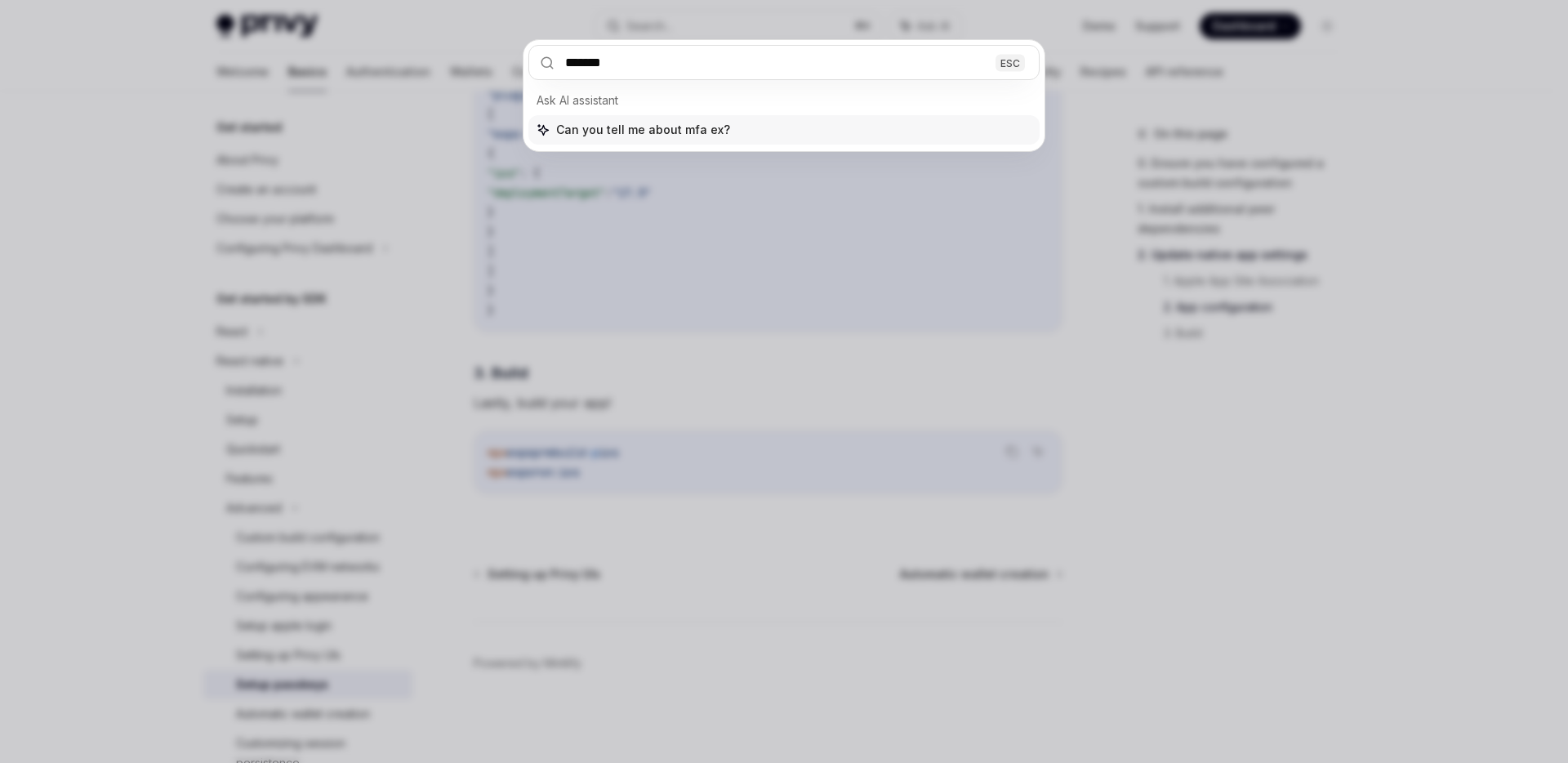
type input "********"
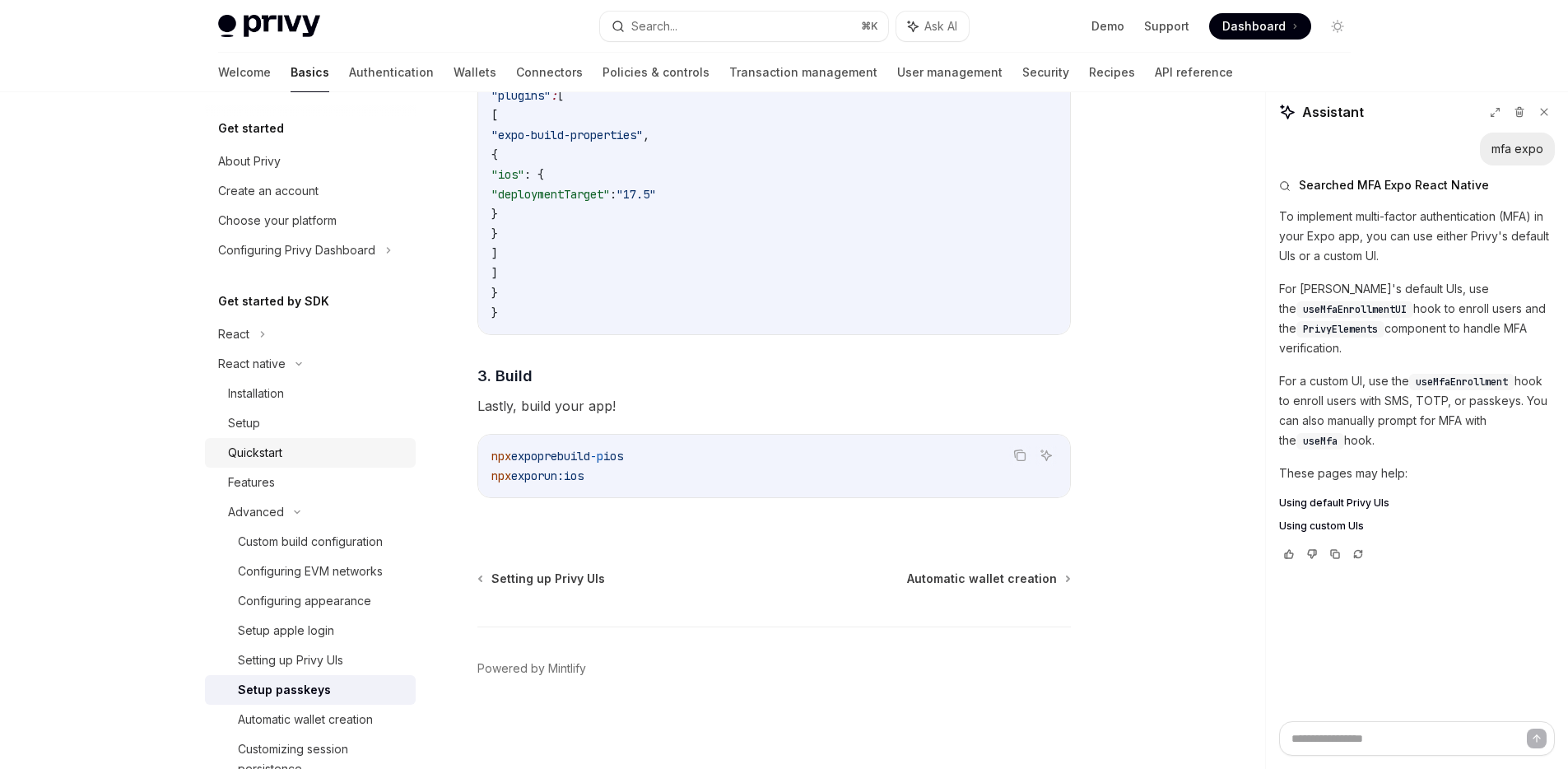
click at [262, 458] on div "Quickstart" at bounding box center [255, 453] width 54 height 20
type textarea "*"
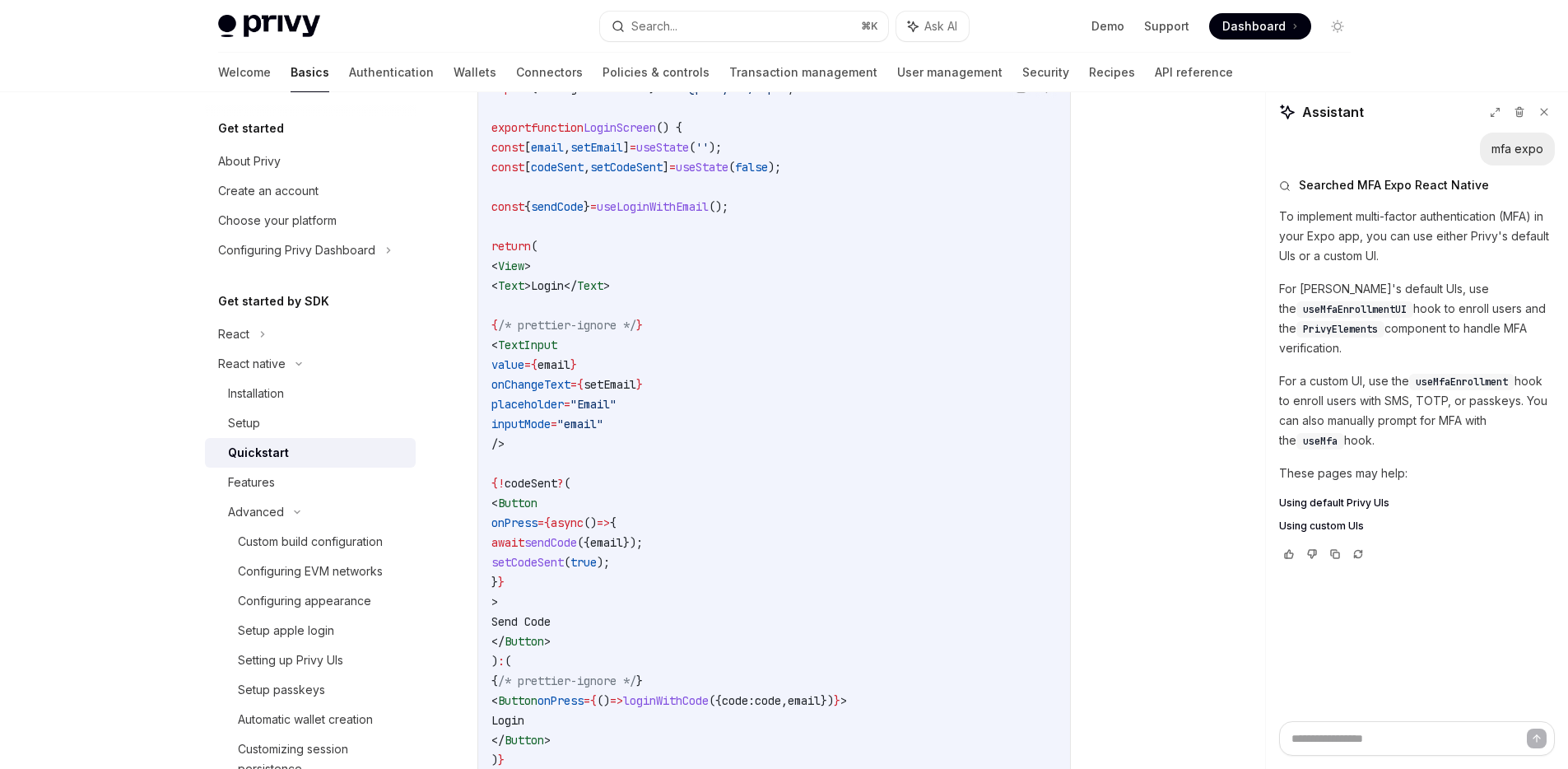
scroll to position [1879, 0]
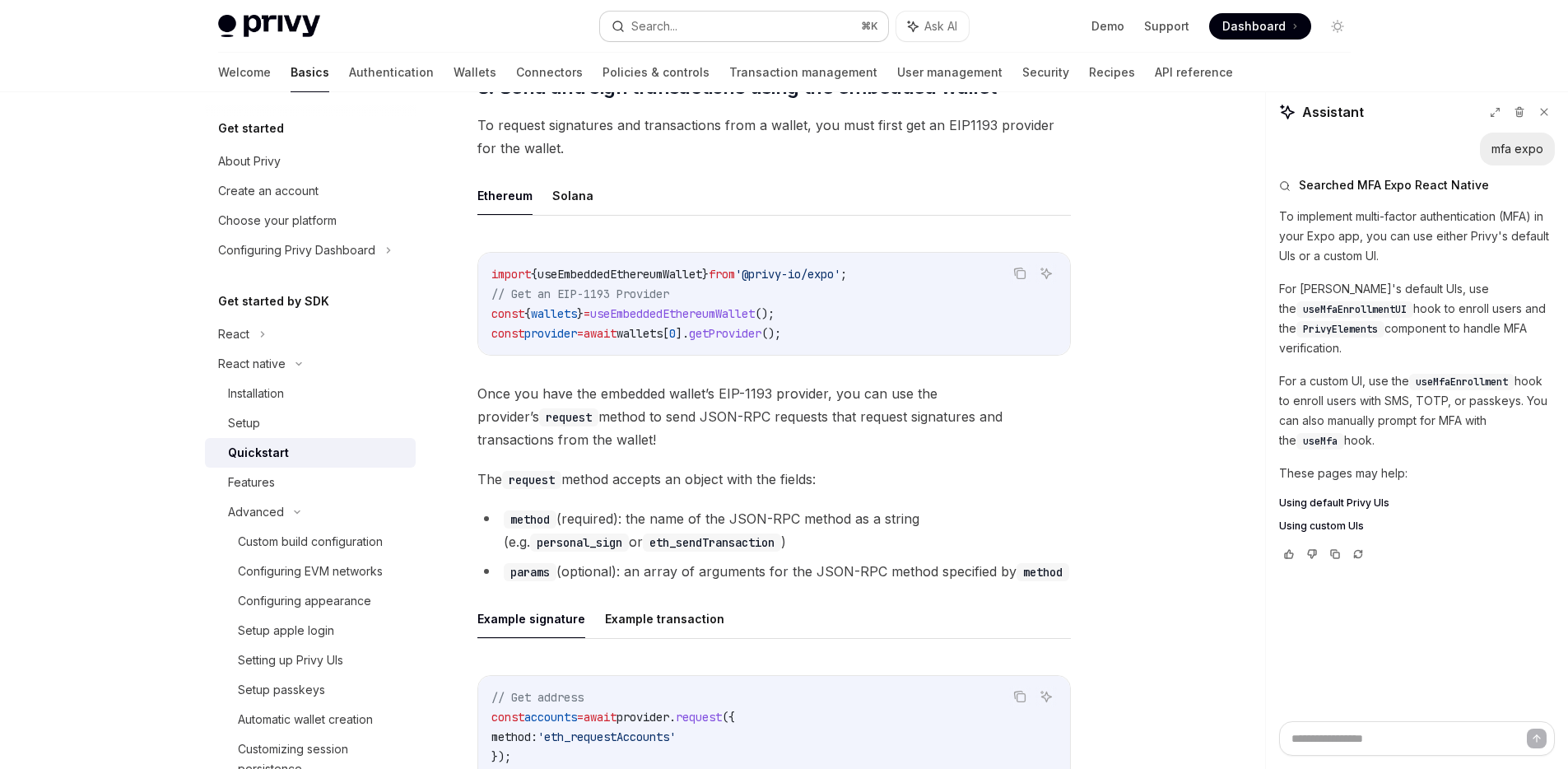
click at [733, 23] on button "Search... ⌘ K" at bounding box center [744, 26] width 288 height 30
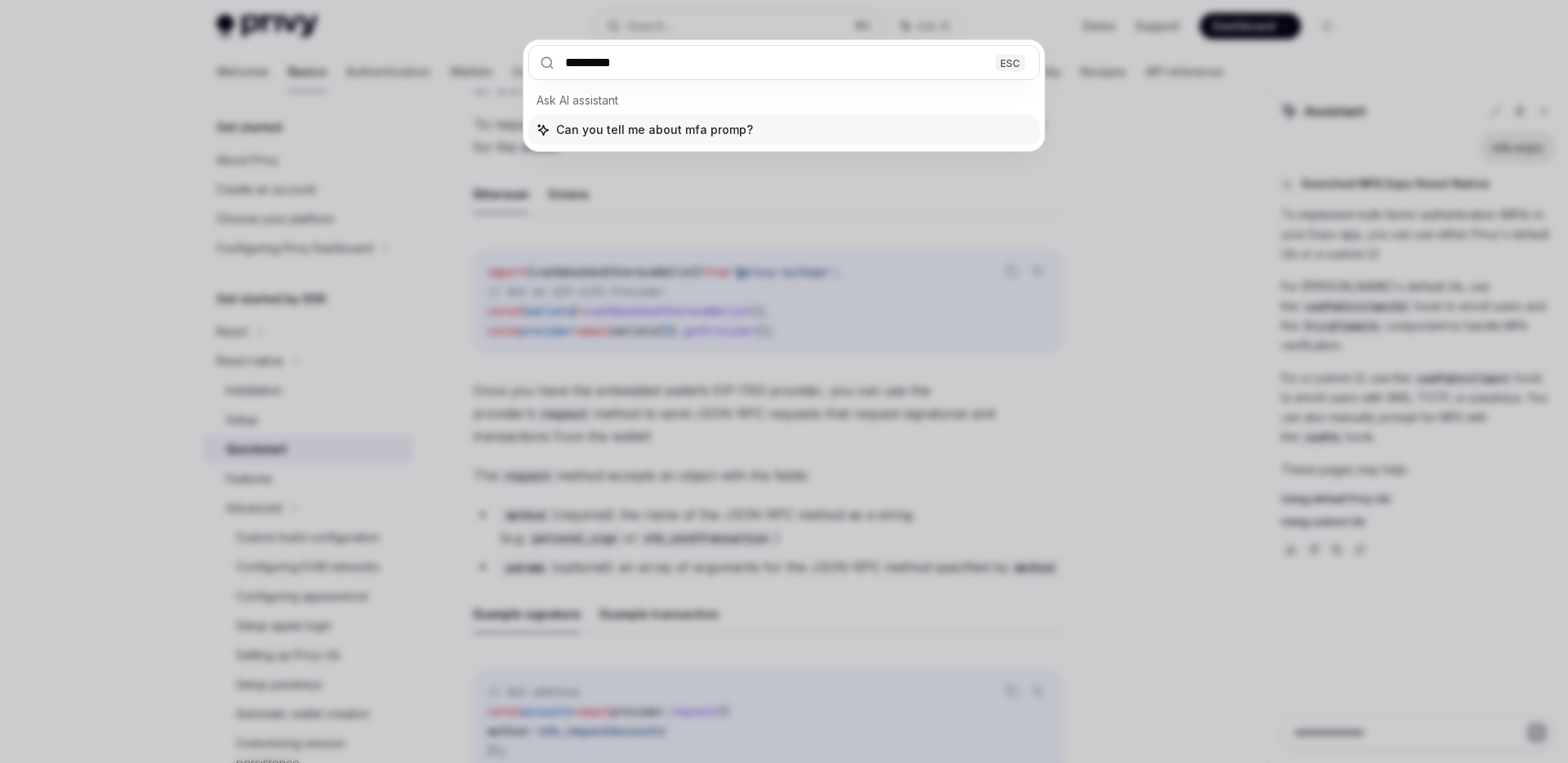
type input "**********"
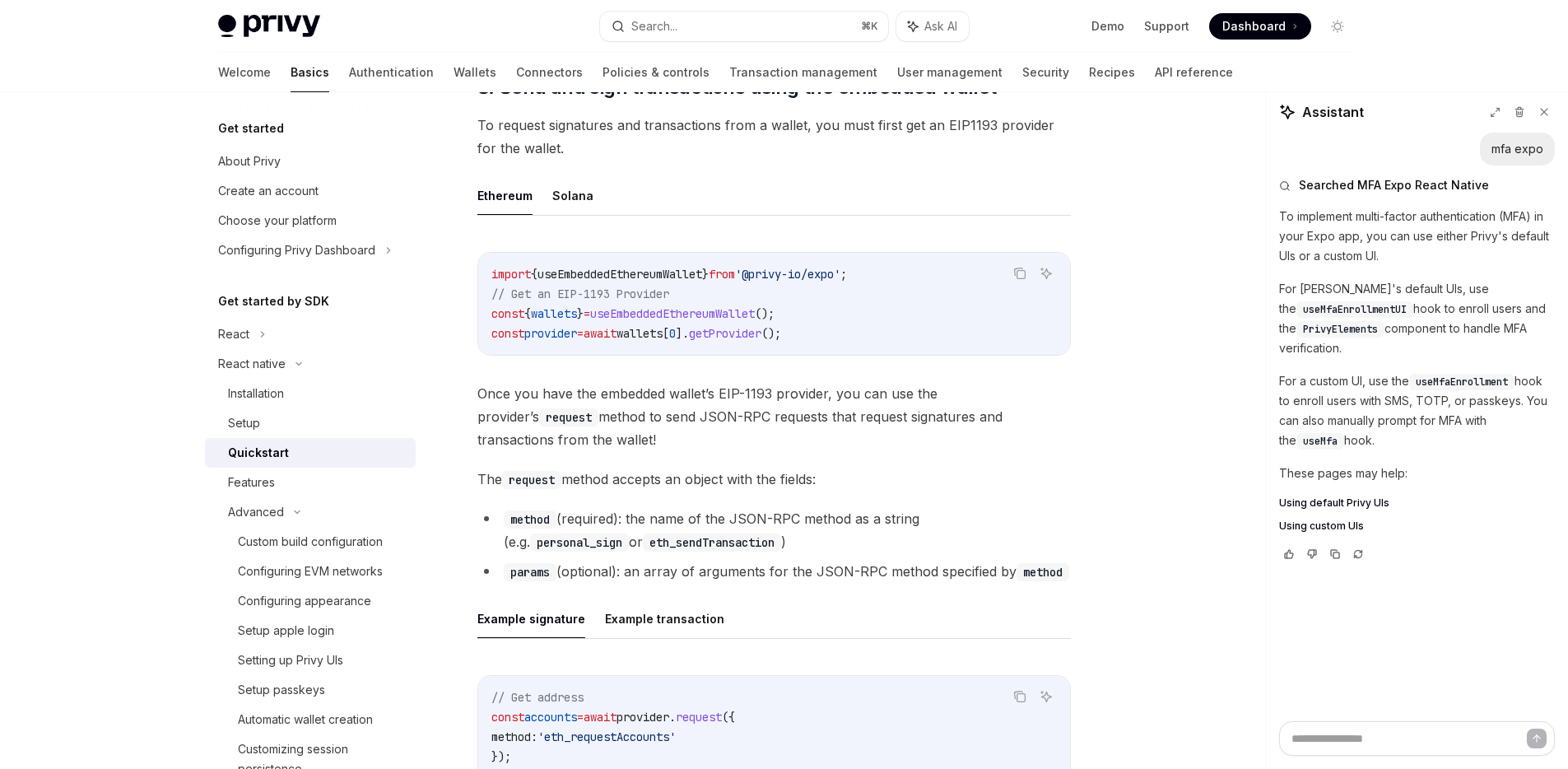
type textarea "*"
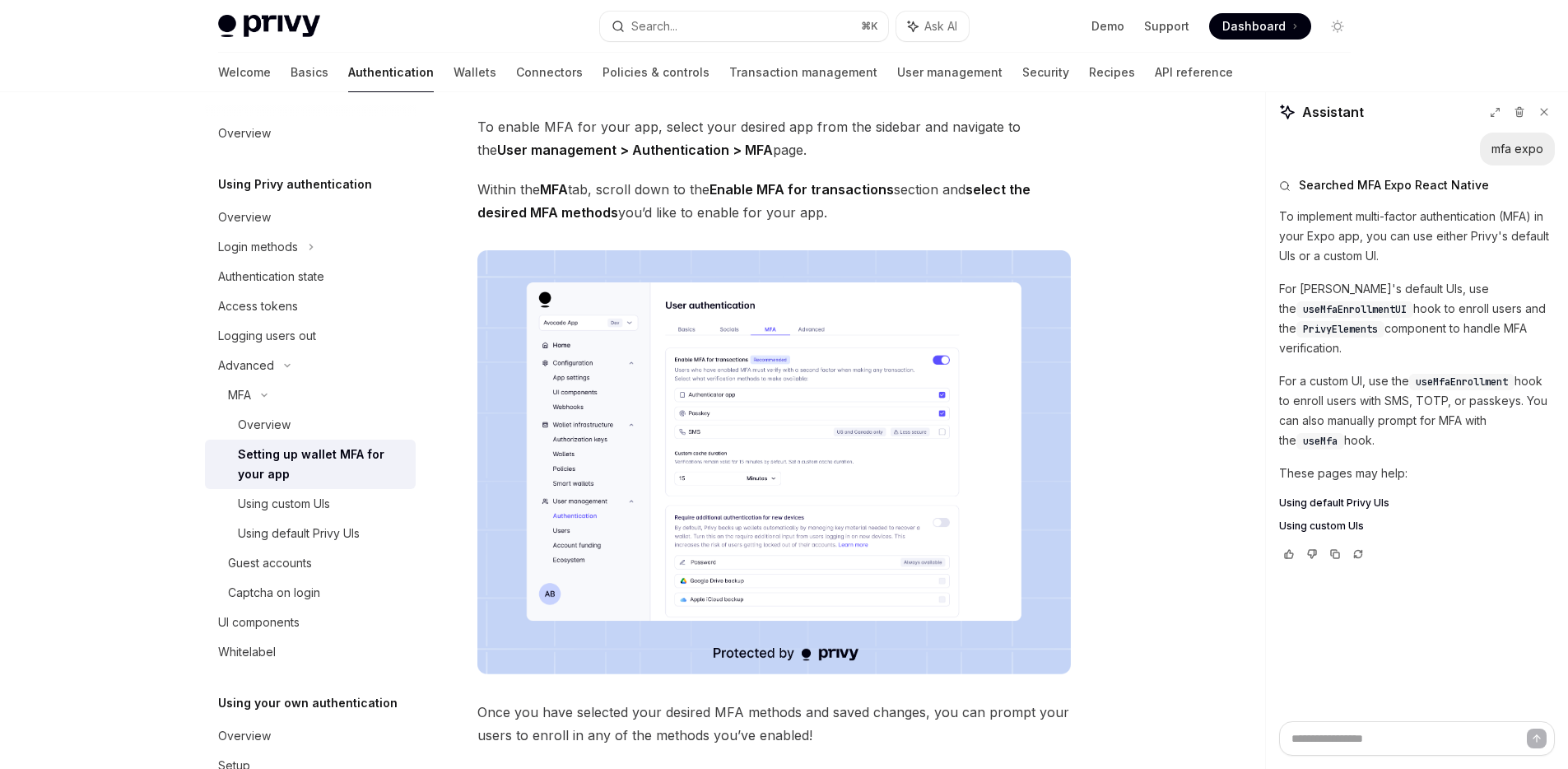
click at [1113, 213] on div "On this page Implementation Options MFA Setting up wallet MFA for your app Open…" at bounding box center [784, 693] width 1159 height 1386
click at [1189, 187] on div "On this page Implementation Options MFA Setting up wallet MFA for your app Open…" at bounding box center [784, 693] width 1159 height 1386
